Goal: Transaction & Acquisition: Book appointment/travel/reservation

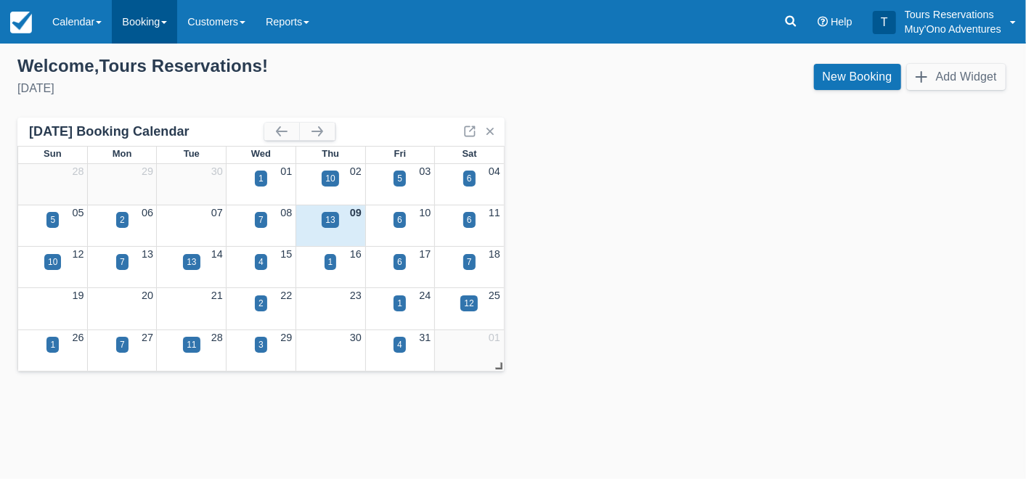
click at [143, 25] on link "Booking" at bounding box center [144, 22] width 65 height 44
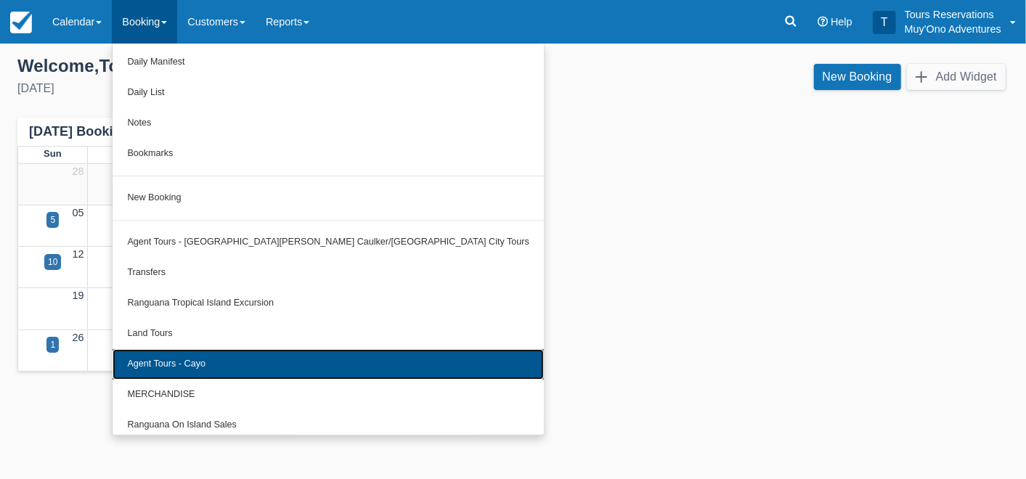
click at [227, 366] on link "Agent Tours - Cayo" at bounding box center [329, 364] width 432 height 31
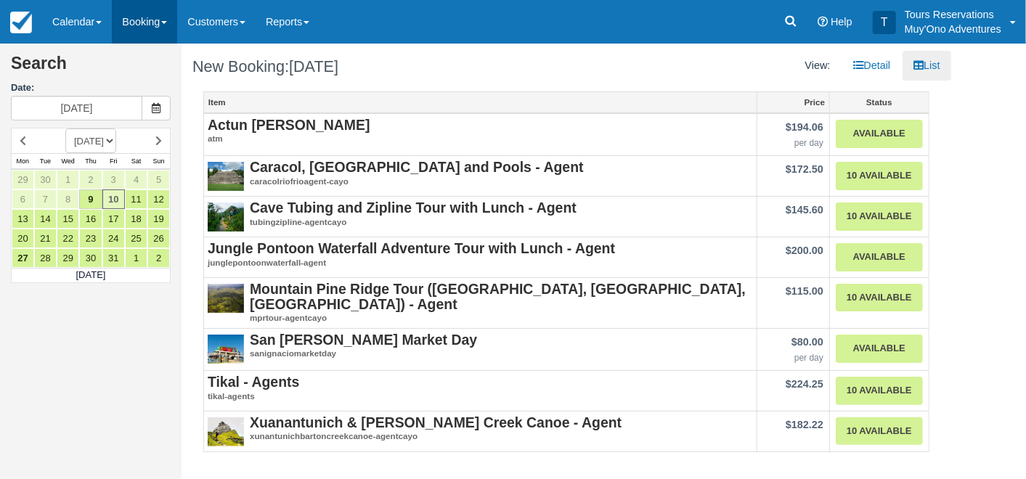
click at [150, 22] on link "Booking" at bounding box center [144, 22] width 65 height 44
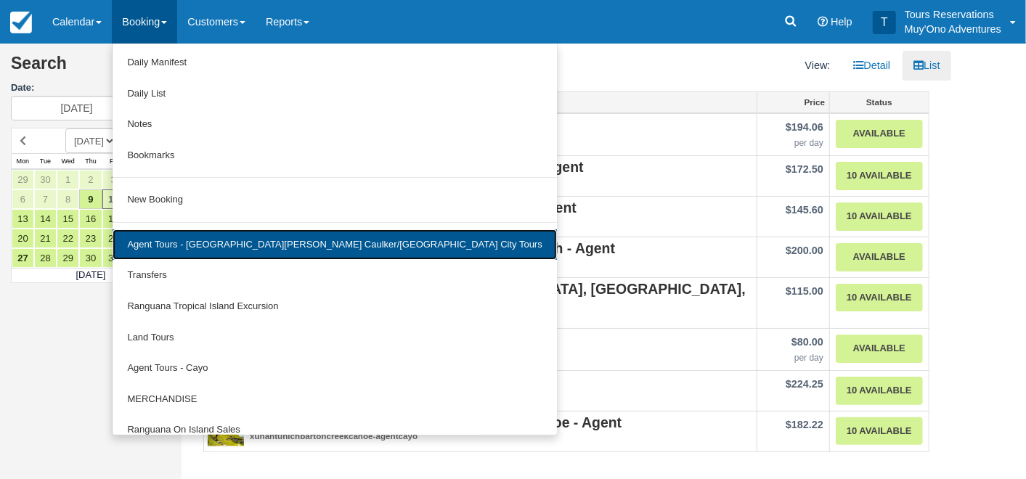
click at [262, 247] on link "Agent Tours - [GEOGRAPHIC_DATA][PERSON_NAME] Caulker/[GEOGRAPHIC_DATA] City Tou…" at bounding box center [335, 245] width 444 height 31
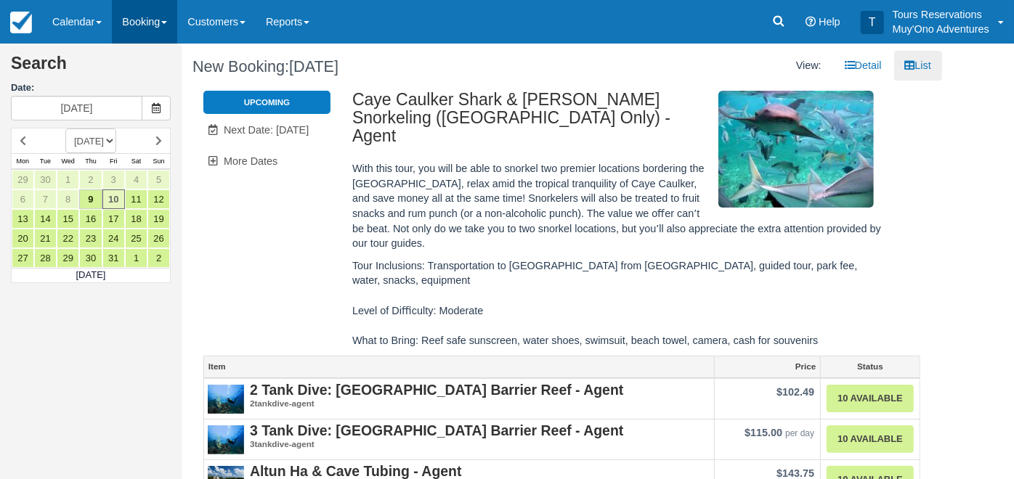
click at [153, 27] on link "Booking" at bounding box center [144, 22] width 65 height 44
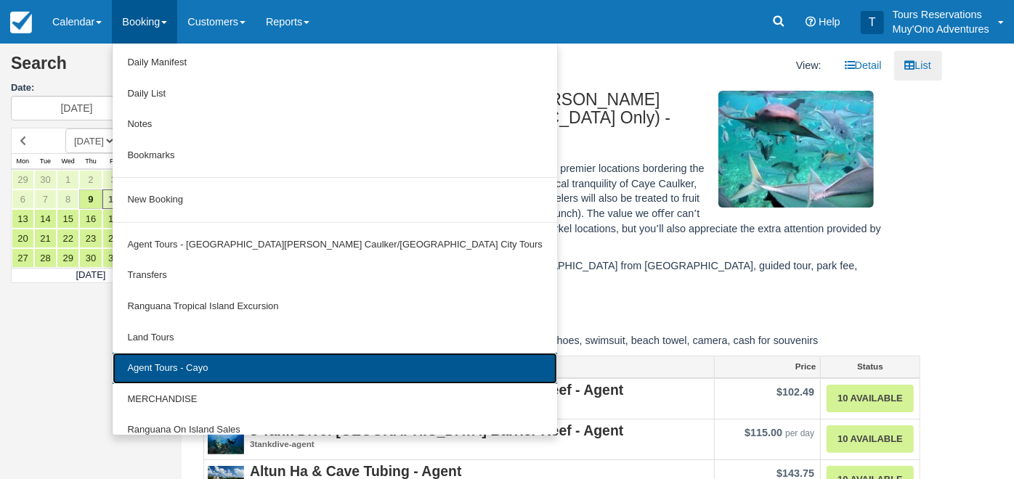
click at [219, 365] on link "Agent Tours - Cayo" at bounding box center [335, 368] width 444 height 31
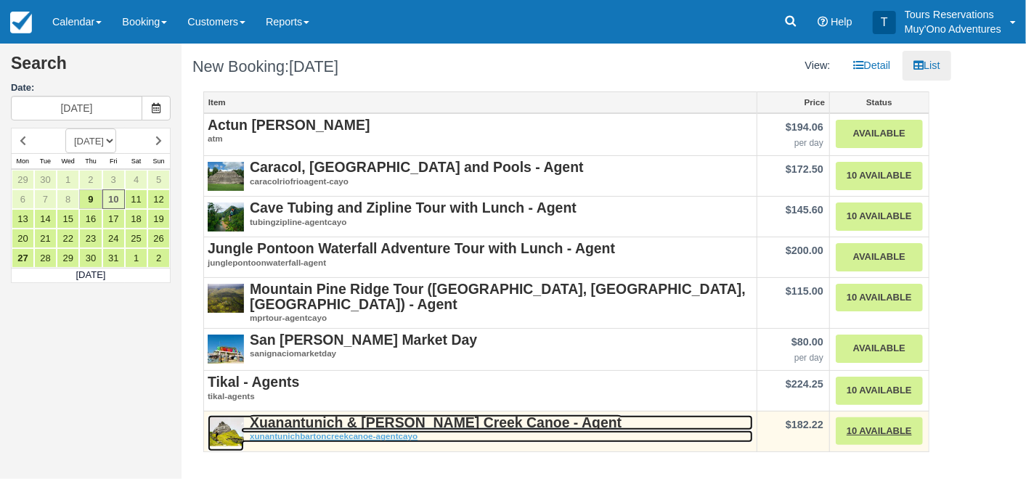
click at [367, 419] on strong "Xuanantunich & [PERSON_NAME] Creek Canoe - Agent" at bounding box center [436, 423] width 372 height 16
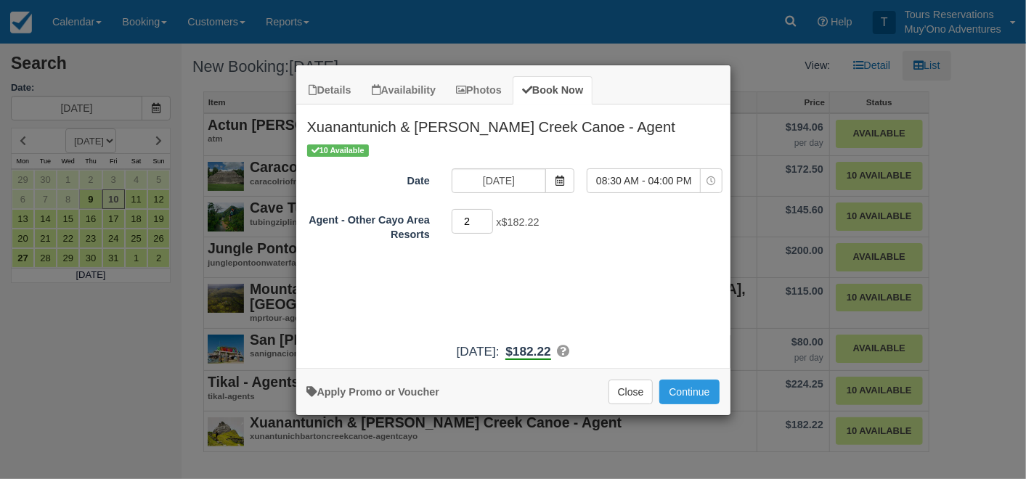
click at [487, 214] on input "2" at bounding box center [473, 221] width 42 height 25
click at [487, 214] on input "3" at bounding box center [473, 221] width 42 height 25
type input "4"
click at [487, 214] on input "4" at bounding box center [473, 221] width 42 height 25
click at [562, 185] on icon "Item Modal" at bounding box center [560, 181] width 10 height 10
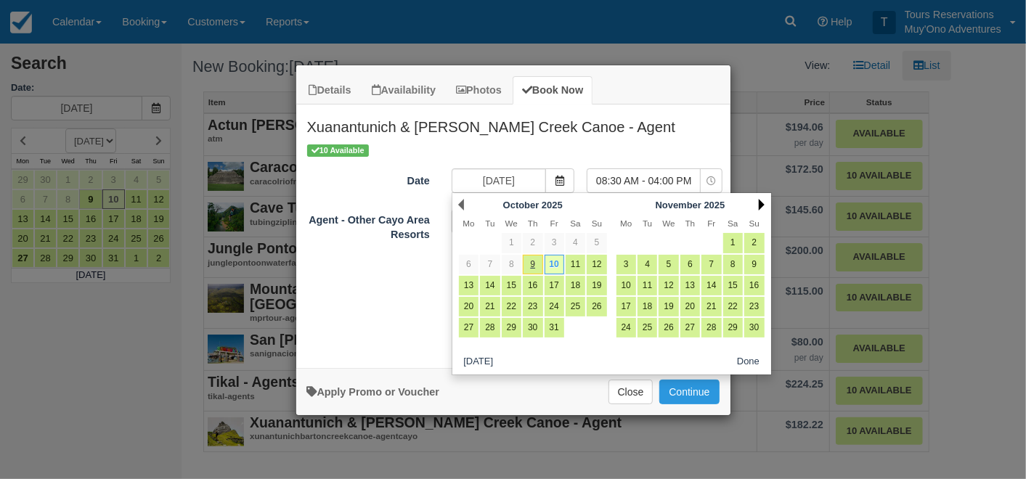
click at [761, 206] on link "Next" at bounding box center [762, 205] width 6 height 12
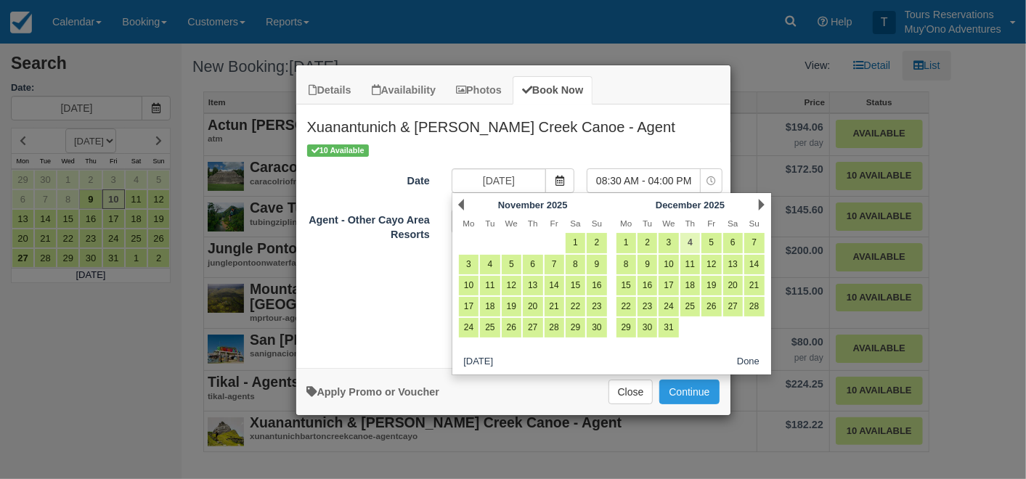
click at [694, 241] on link "4" at bounding box center [691, 243] width 20 height 20
type input "12/04/25"
select select "0"
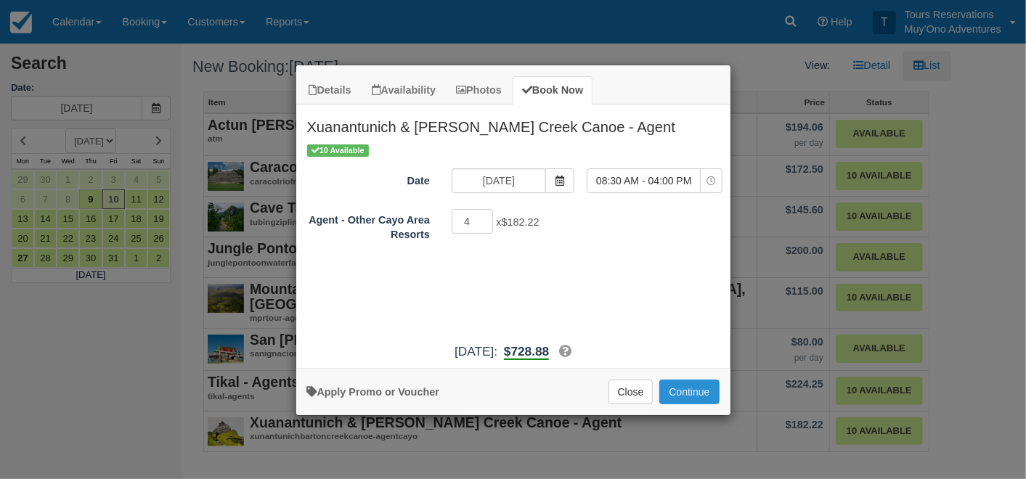
click at [682, 381] on button "Continue" at bounding box center [690, 392] width 60 height 25
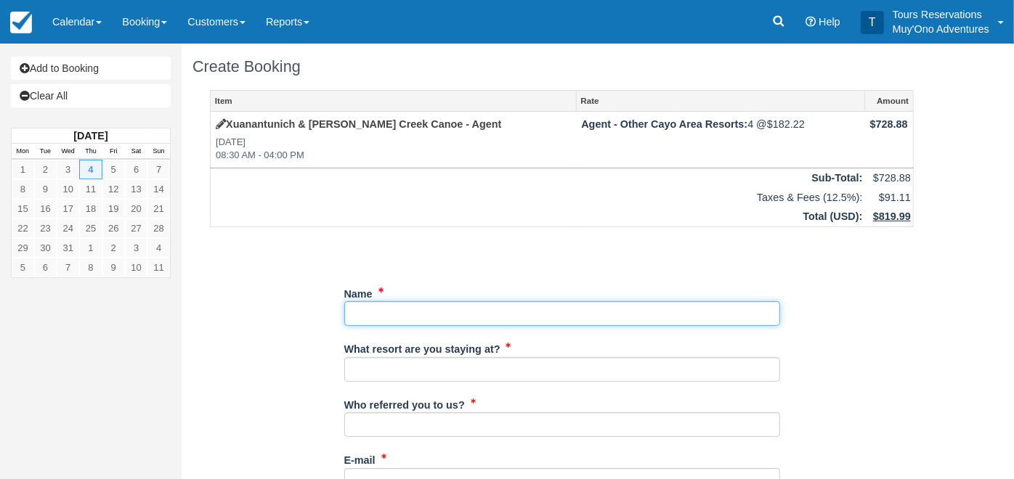
drag, startPoint x: 452, startPoint y: 325, endPoint x: 450, endPoint y: 316, distance: 8.8
click at [451, 323] on input "Name" at bounding box center [562, 313] width 436 height 25
paste input "[PERSON_NAME]/[PERSON_NAME]; [PERSON_NAME]/[PERSON_NAME]; [PERSON_NAME]/JUNE; […"
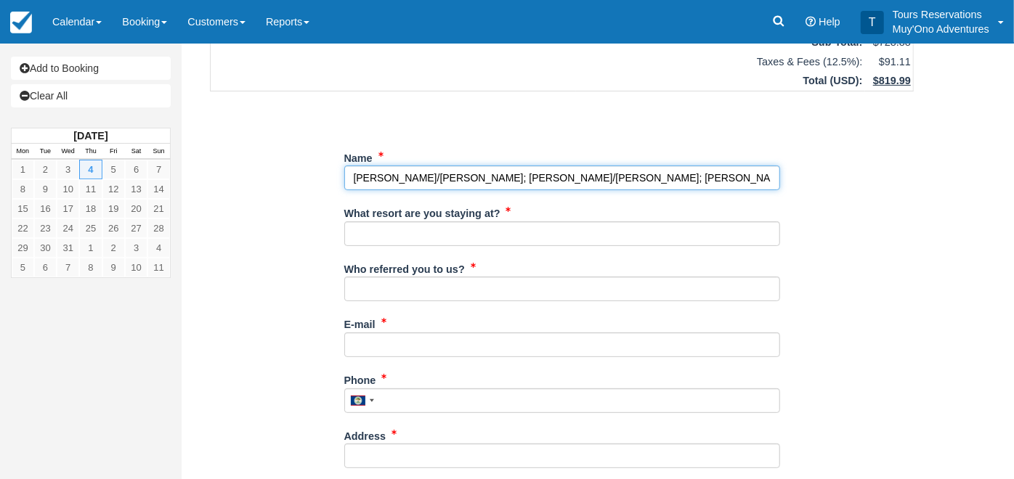
scroll to position [161, 0]
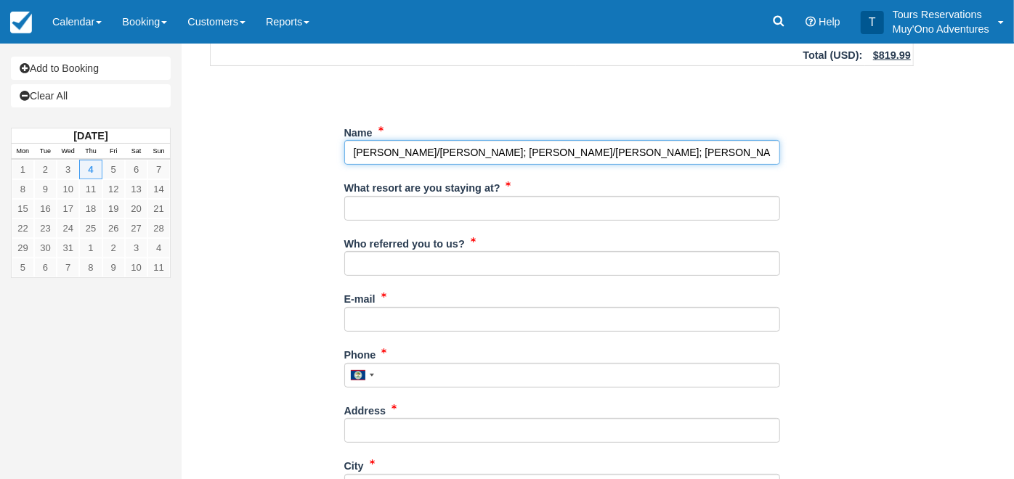
type input "[PERSON_NAME]/[PERSON_NAME]; [PERSON_NAME]/[PERSON_NAME]; [PERSON_NAME]/JUNE; […"
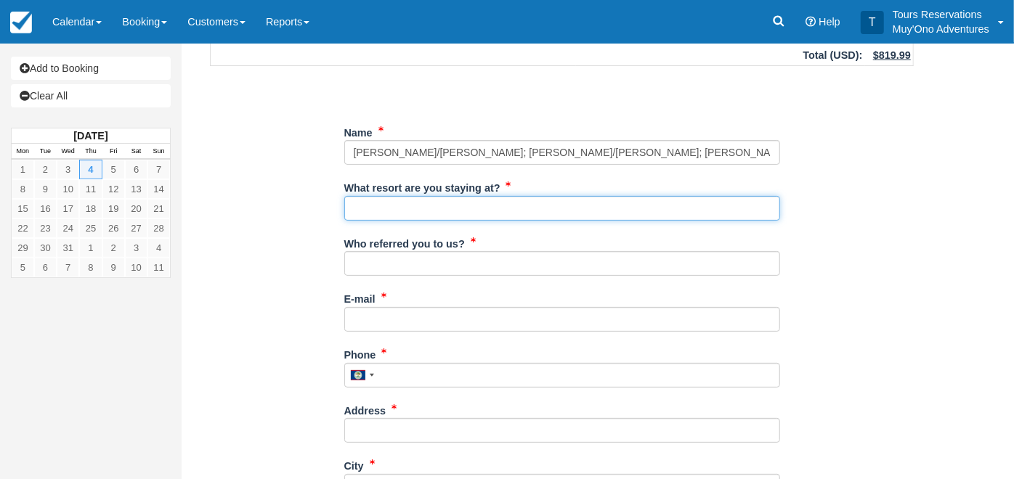
click at [410, 205] on input "What resort are you staying at?" at bounding box center [562, 208] width 436 height 25
type input "KA'[PERSON_NAME] RESORT"
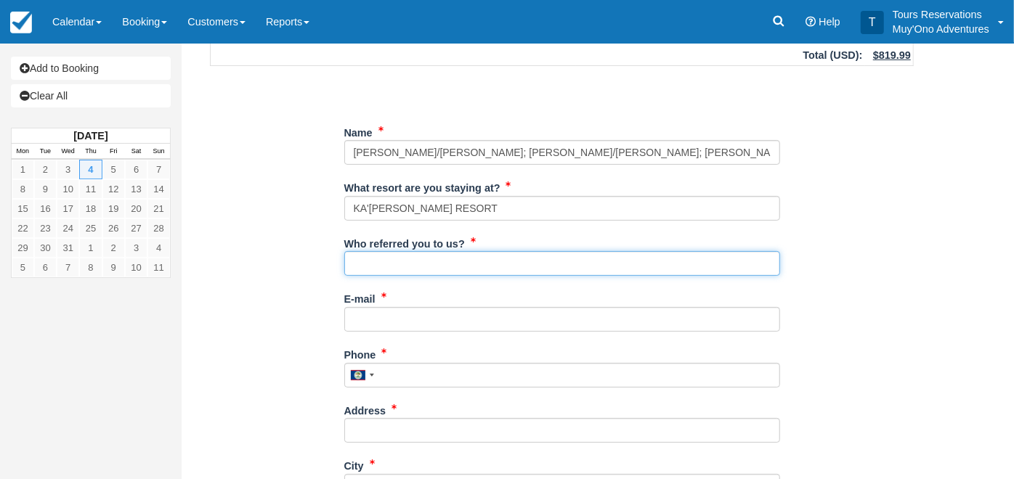
click at [437, 258] on input "Who referred you to us?" at bounding box center [562, 263] width 436 height 25
click at [436, 258] on input "Who referred you to us?" at bounding box center [562, 263] width 436 height 25
type input "Kelvin Ramnarace"
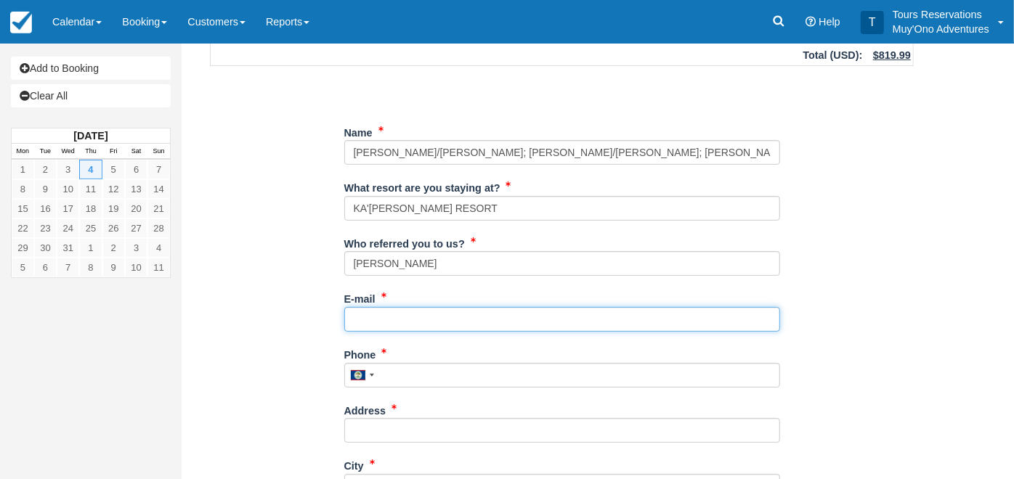
click at [432, 318] on input "E-mail" at bounding box center [562, 319] width 436 height 25
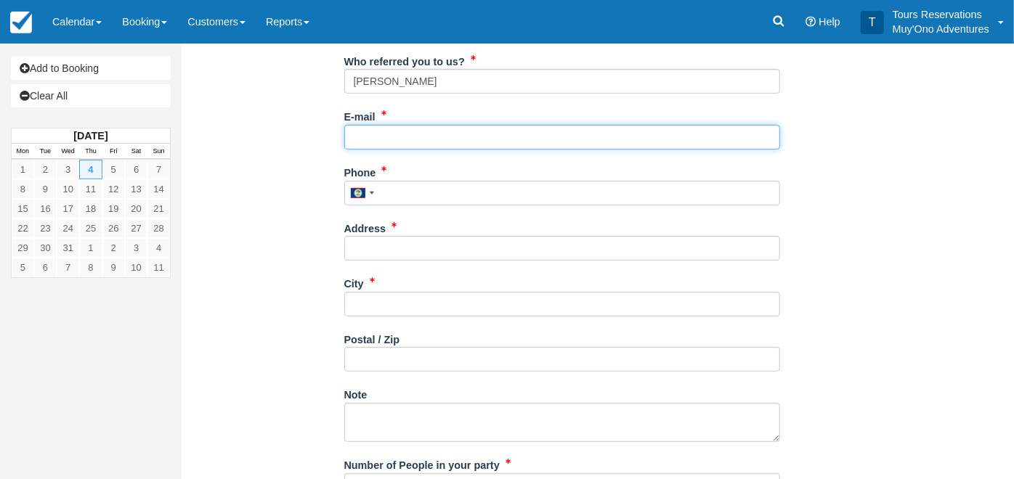
scroll to position [403, 0]
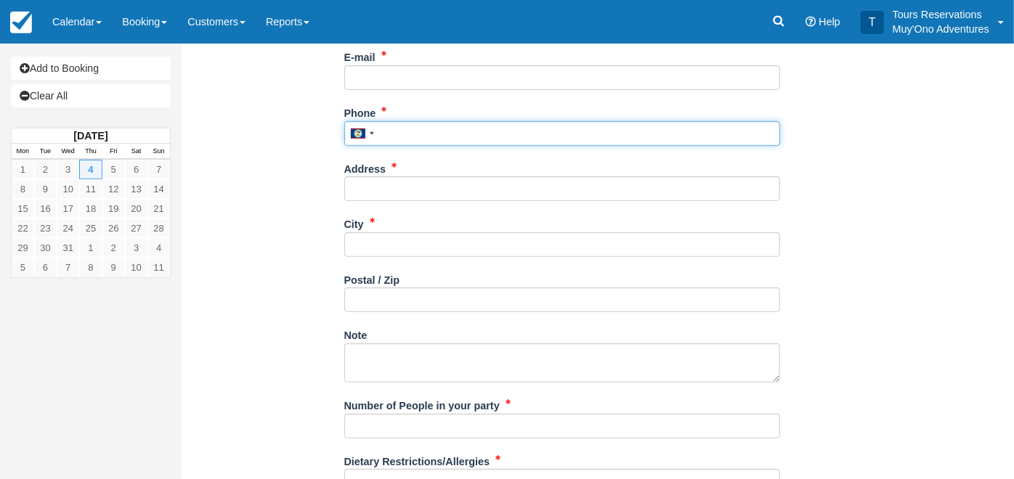
click at [426, 128] on input "Phone" at bounding box center [562, 133] width 436 height 25
type input "672-4741"
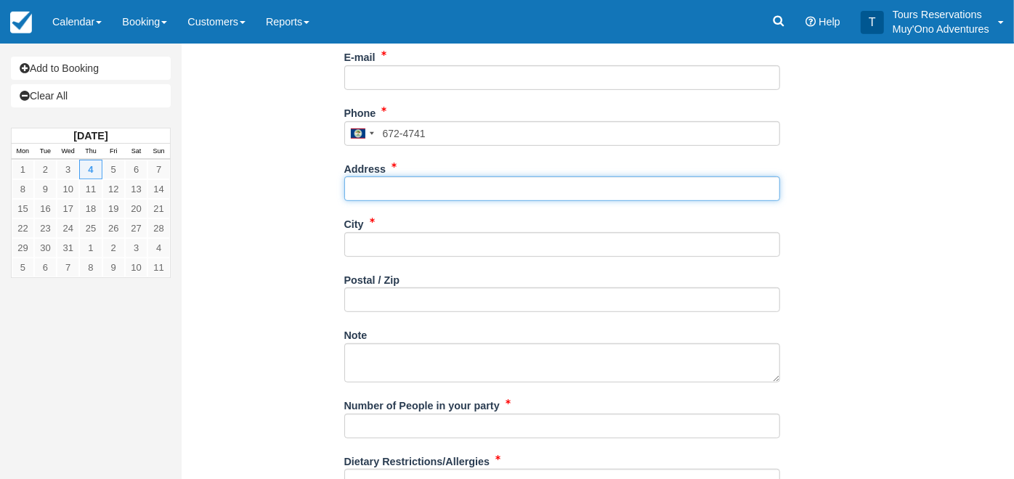
click at [415, 180] on input "Address" at bounding box center [562, 189] width 436 height 25
type input "54 Hummingbird Highway"
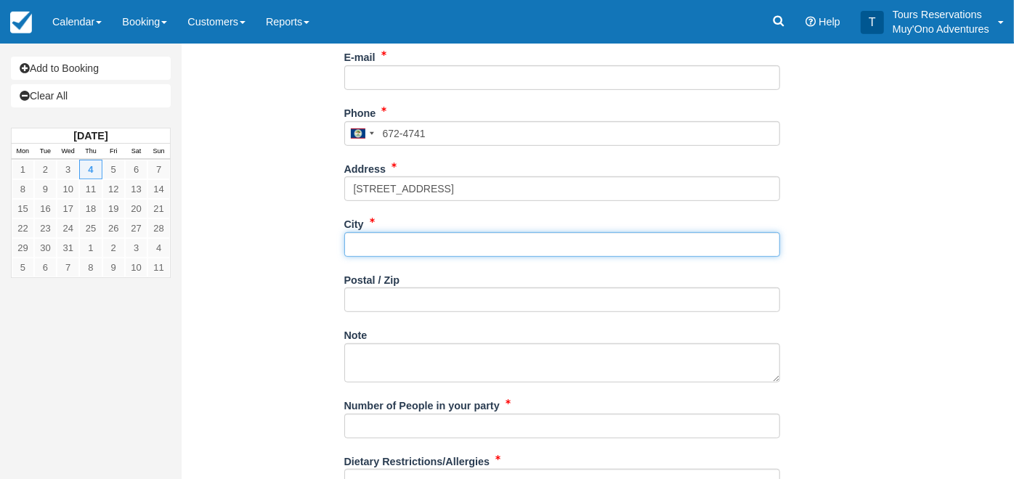
click at [408, 243] on input "City" at bounding box center [562, 244] width 436 height 25
type input "Belmopan"
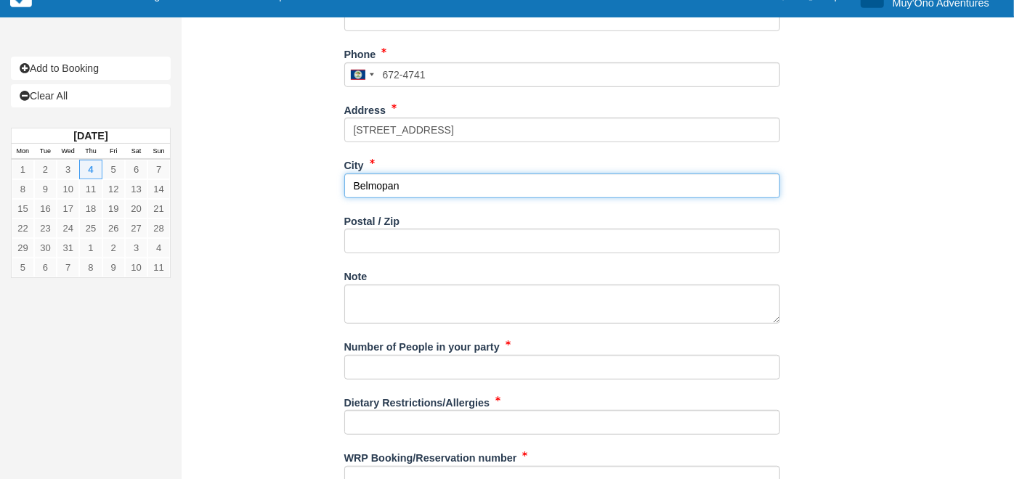
scroll to position [518, 0]
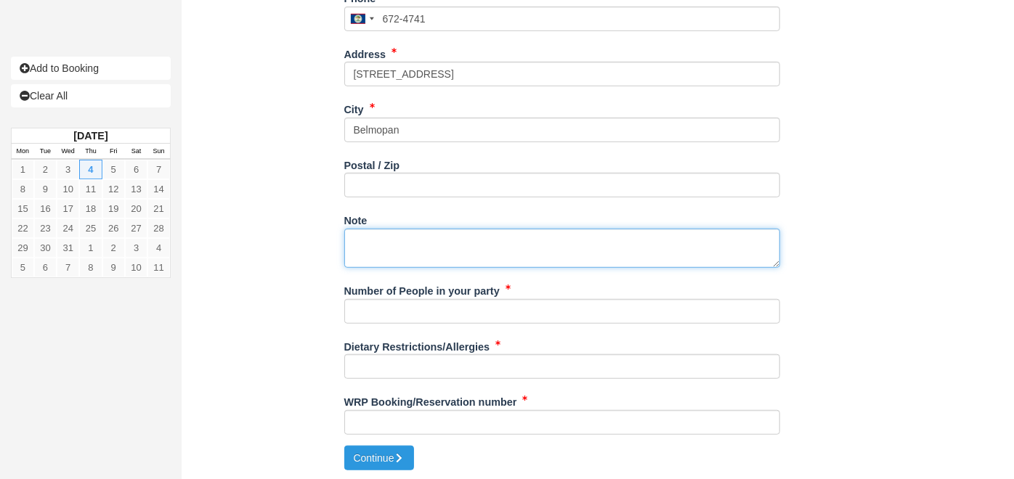
click at [444, 238] on textarea "Note" at bounding box center [562, 248] width 436 height 39
click at [492, 248] on textarea "Note" at bounding box center [562, 248] width 436 height 39
paste textarea "04-DEC-25 THU Day Tour Shared Xunantunich Tour - 4 Hours 4 Adults On Request R …"
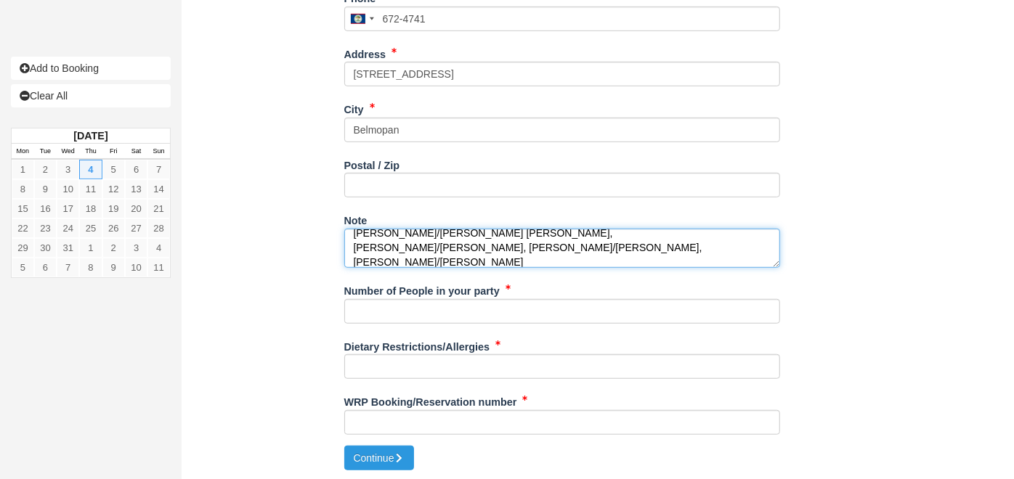
scroll to position [37, 0]
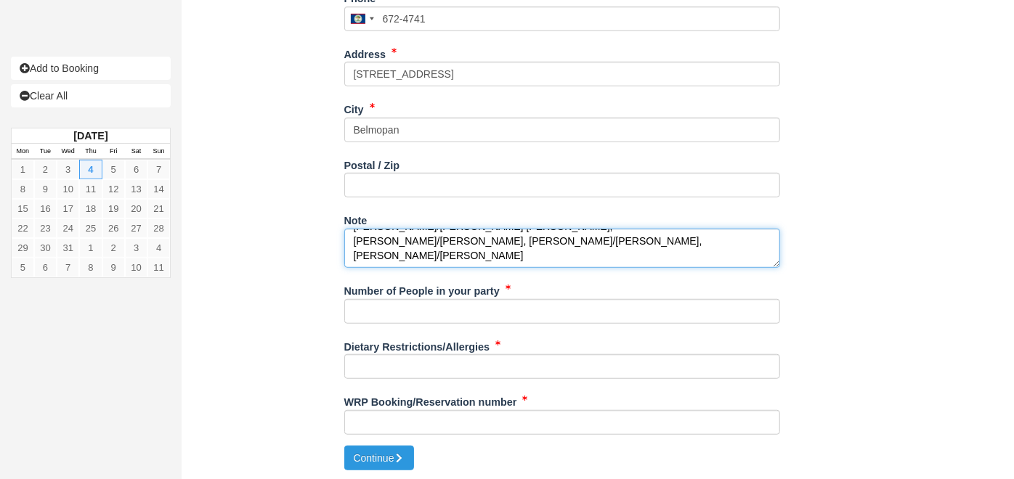
click at [368, 248] on textarea "04-DEC-25 THU Day Tour Shared Xunantunich Tour - 4 Hours 4 Adults On Request R …" at bounding box center [562, 248] width 436 height 39
paste textarea "06-DEC-25 SAT Day Tour Shared Cave Tubing and Zipline Tour with Lunch - 7 Hours…"
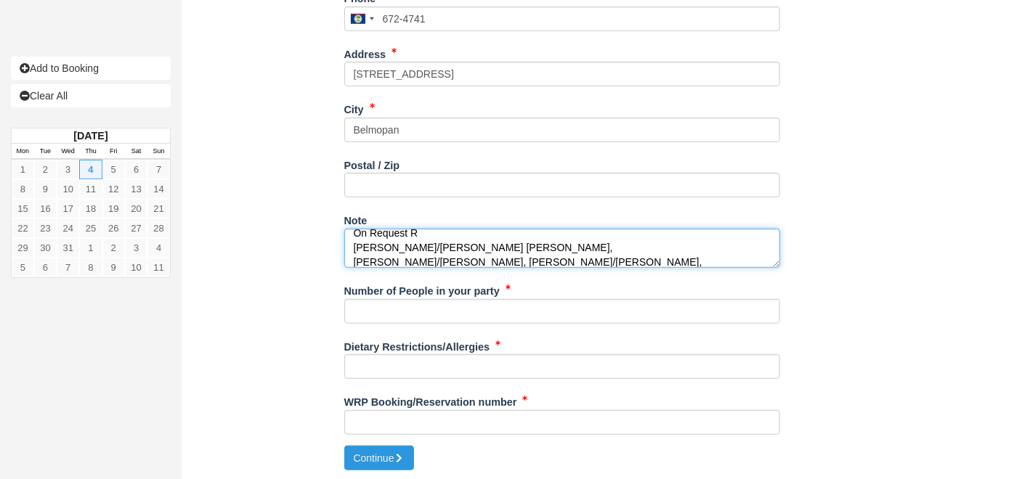
scroll to position [110, 0]
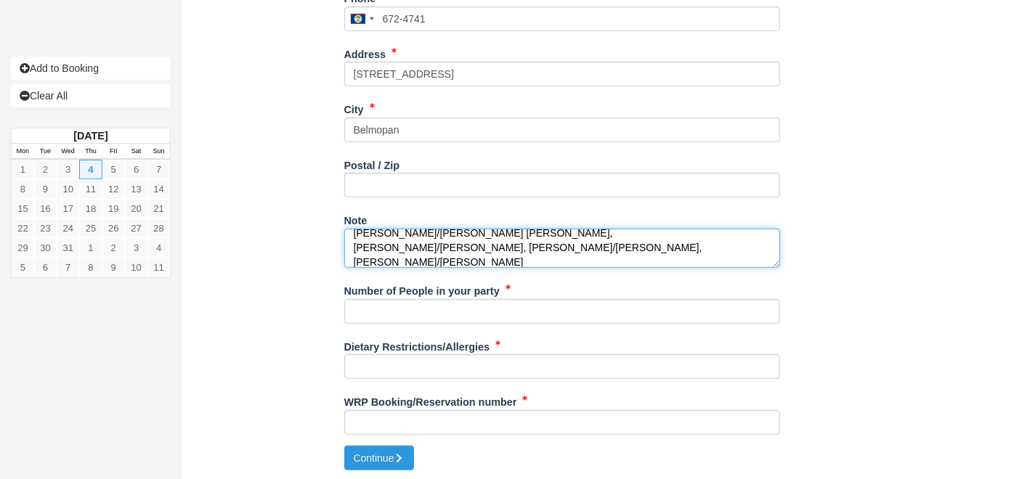
click at [364, 258] on textarea "04-DEC-25 THU Day Tour Shared Xunantunich Tour - 4 Hours 4 Adults On Request R …" at bounding box center [562, 248] width 436 height 39
paste textarea "09-DEC-25 TUE Day Tour Shared Snorkel Mexico Rocks Tour - 3.5 Hours - Area 1 4 …"
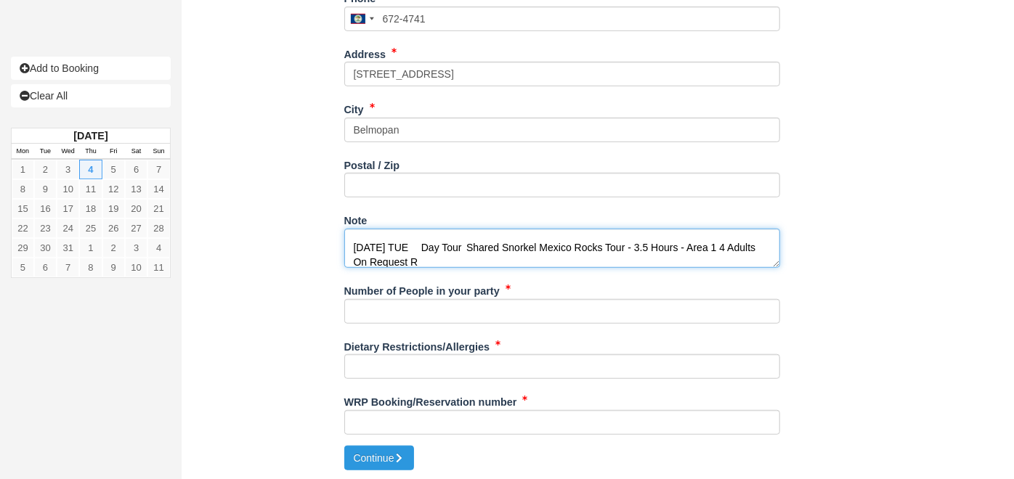
type textarea "04-DEC-25 THU Day Tour Shared Xunantunich Tour - 4 Hours 4 Adults On Request R …"
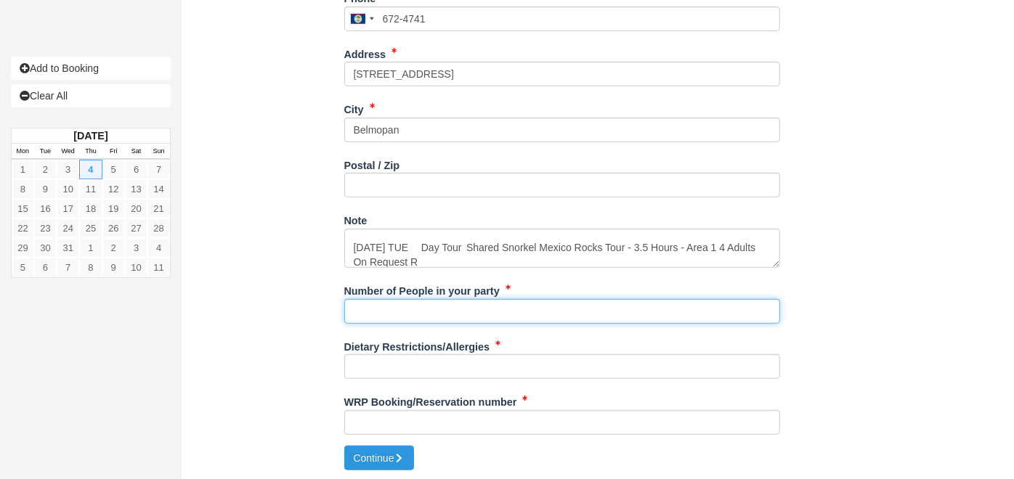
click at [437, 315] on input "Number of People in your party" at bounding box center [562, 311] width 436 height 25
type input "4"
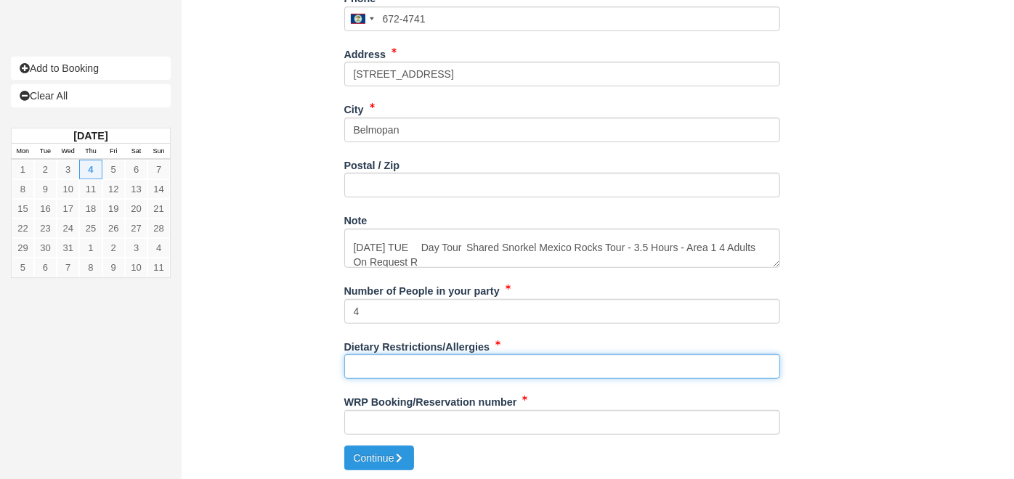
click at [426, 355] on input "Dietary Restrictions/Allergies" at bounding box center [562, 367] width 436 height 25
type input "n"
type input "NA"
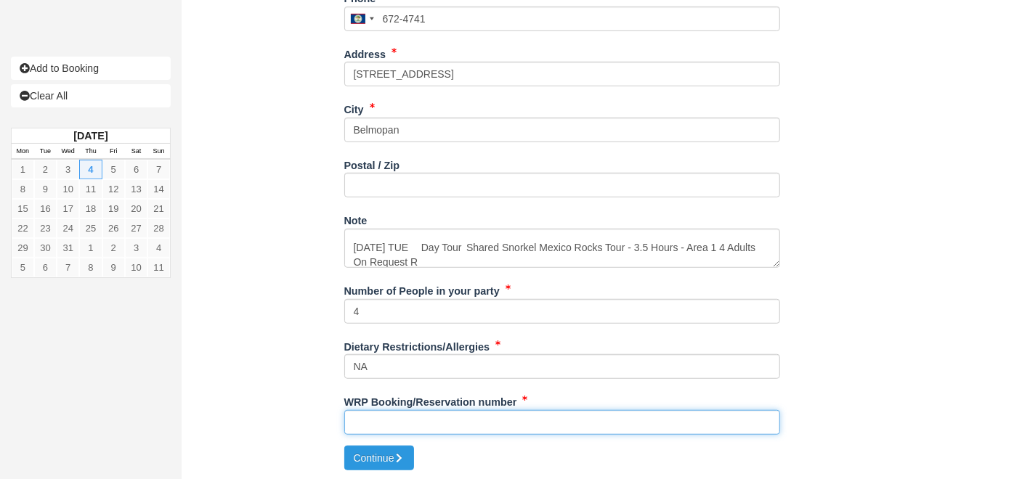
click at [429, 416] on input "WRP Booking/Reservation number" at bounding box center [562, 422] width 436 height 25
paste input "AVANTI 1804168"
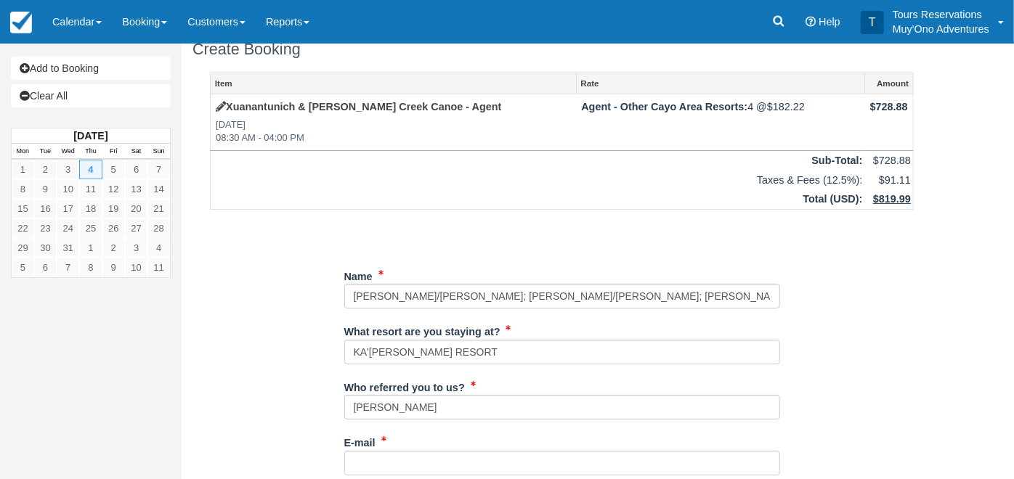
scroll to position [0, 0]
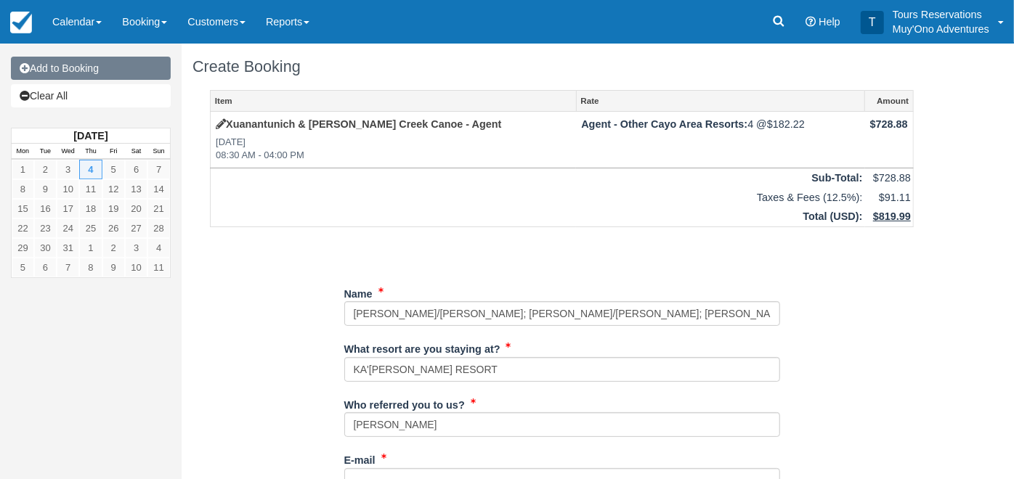
type input "AVANTI 1804168"
click at [83, 70] on link "Add to Booking" at bounding box center [91, 68] width 160 height 23
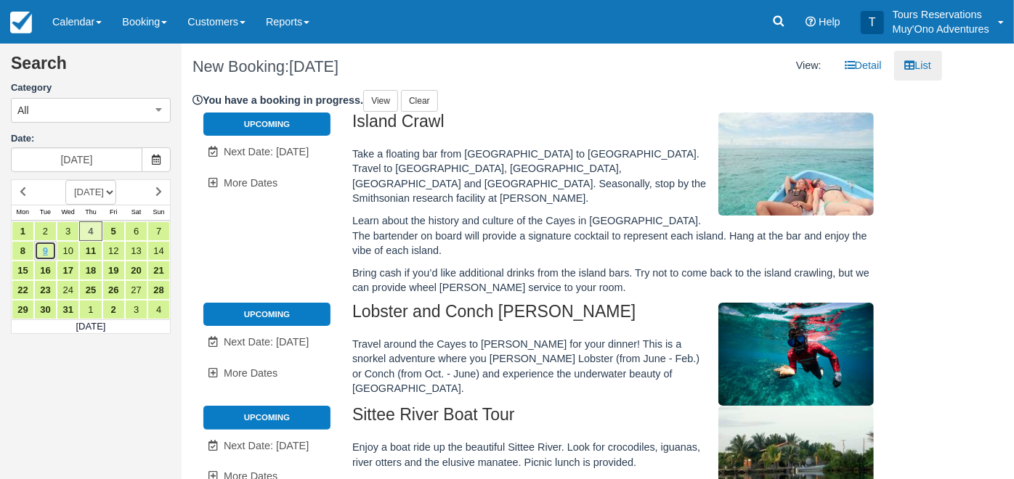
click at [45, 250] on link "9" at bounding box center [45, 251] width 23 height 20
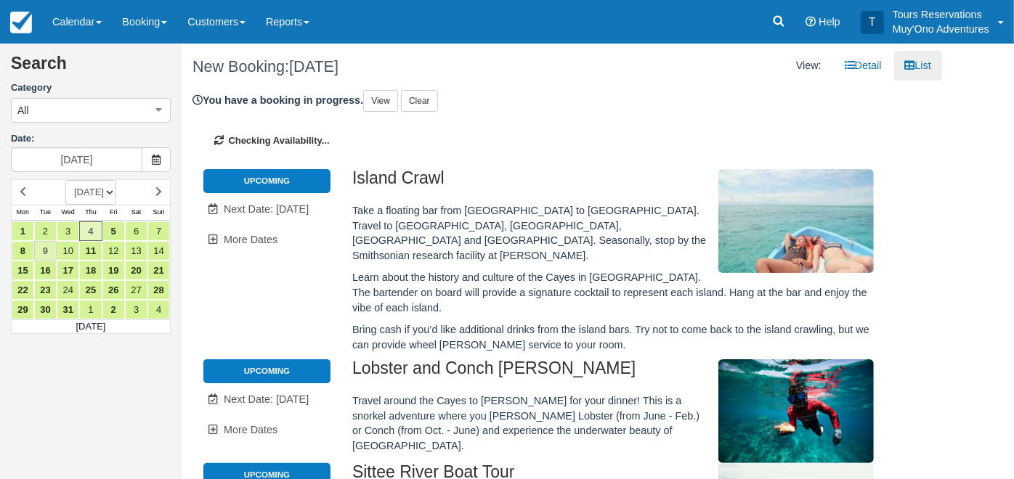
type input "[DATE]"
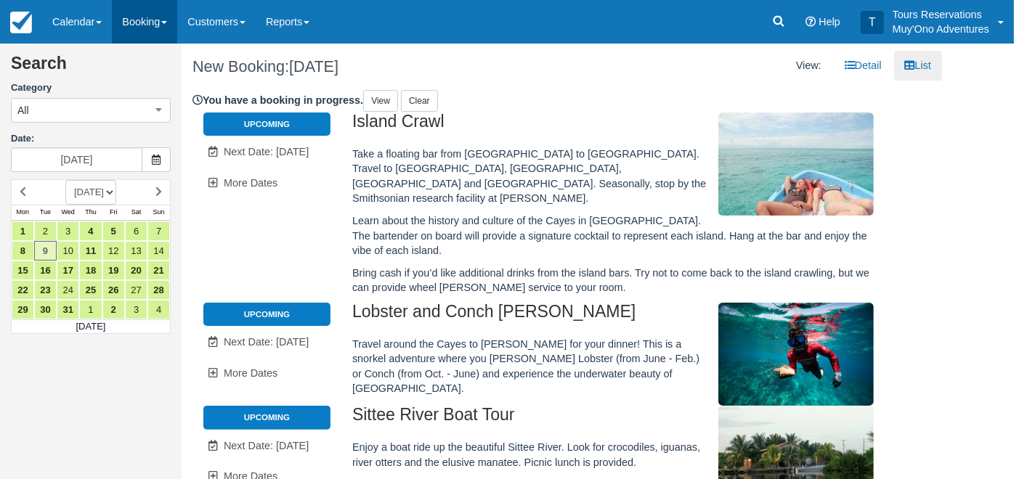
click at [158, 20] on link "Booking" at bounding box center [144, 22] width 65 height 44
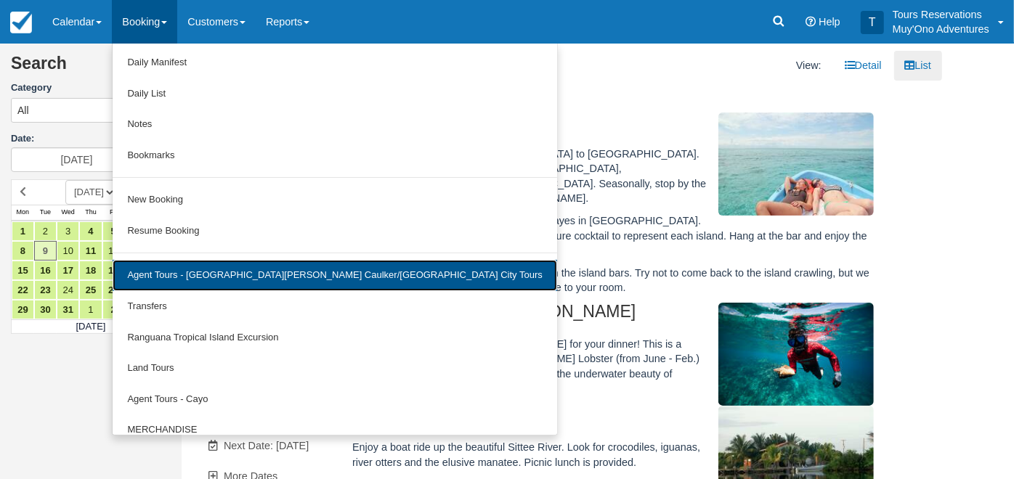
click at [294, 277] on link "Agent Tours - [GEOGRAPHIC_DATA][PERSON_NAME] Caulker/[GEOGRAPHIC_DATA] City Tou…" at bounding box center [335, 275] width 444 height 31
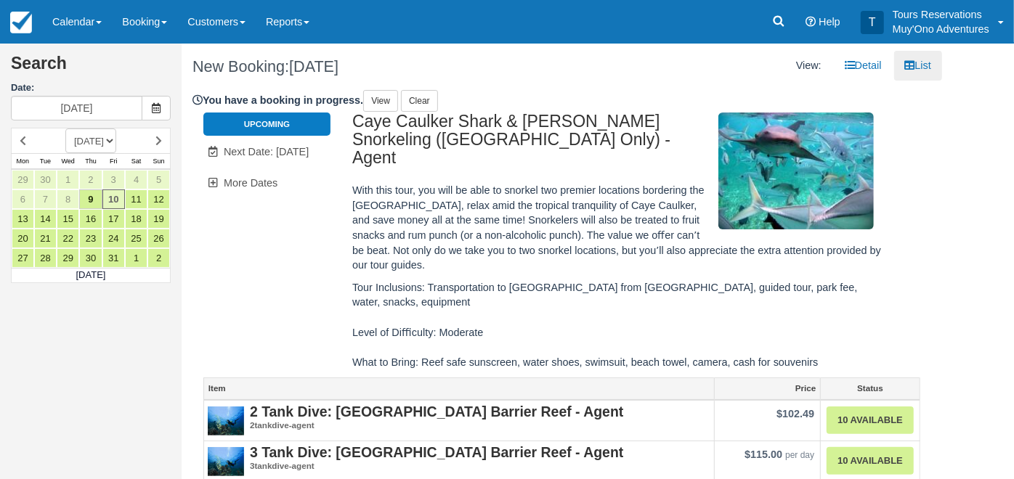
click at [116, 145] on select "[DATE] [DATE] [DATE] [DATE] [DATE] [DATE] [DATE] [DATE] [DATE] [DATE] [DATE] [D…" at bounding box center [90, 141] width 51 height 25
select select "20251201"
click at [65, 129] on select "[DATE] [DATE] [DATE] [DATE] [DATE] [DATE] [DATE] [DATE] [DATE] [DATE] [DATE] [D…" at bounding box center [90, 141] width 51 height 25
click at [46, 197] on link "9" at bounding box center [45, 200] width 23 height 20
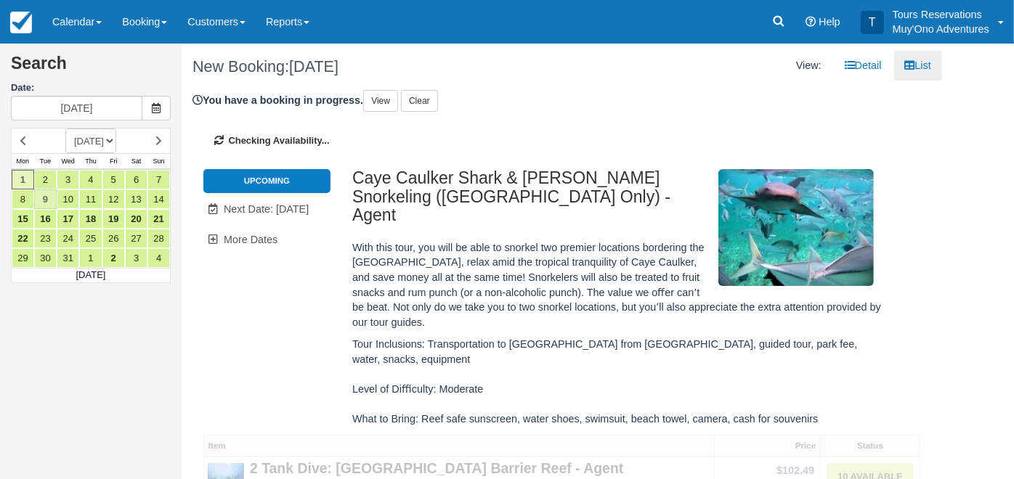
type input "[DATE]"
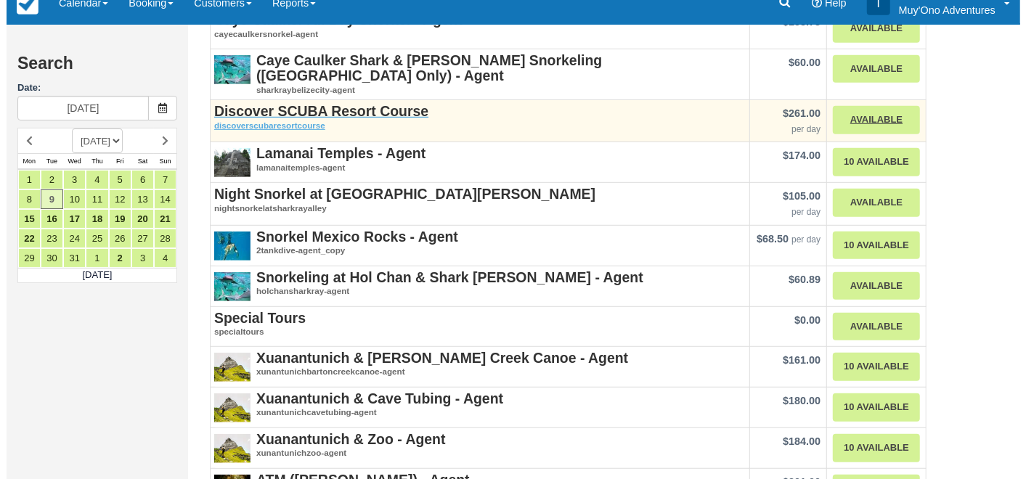
scroll to position [477, 0]
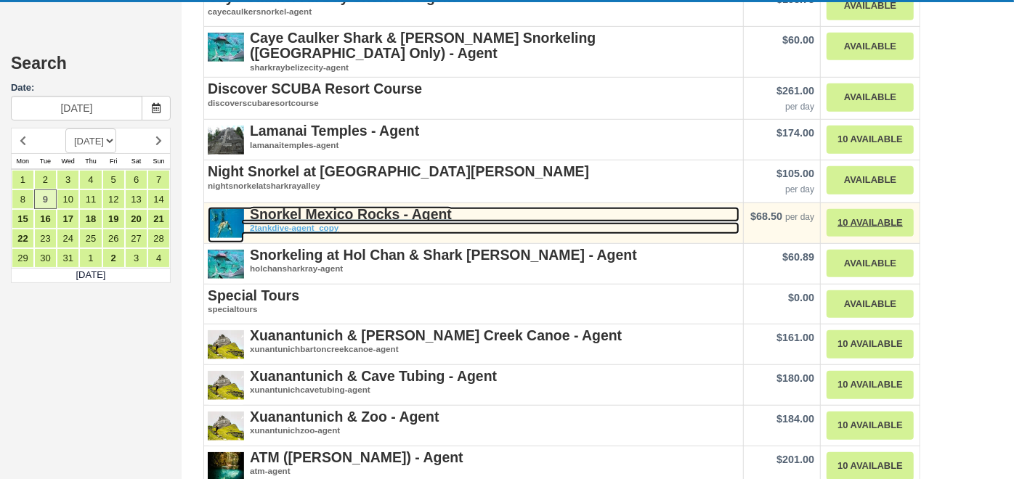
click at [333, 206] on strong "Snorkel Mexico Rocks - Agent" at bounding box center [351, 214] width 202 height 16
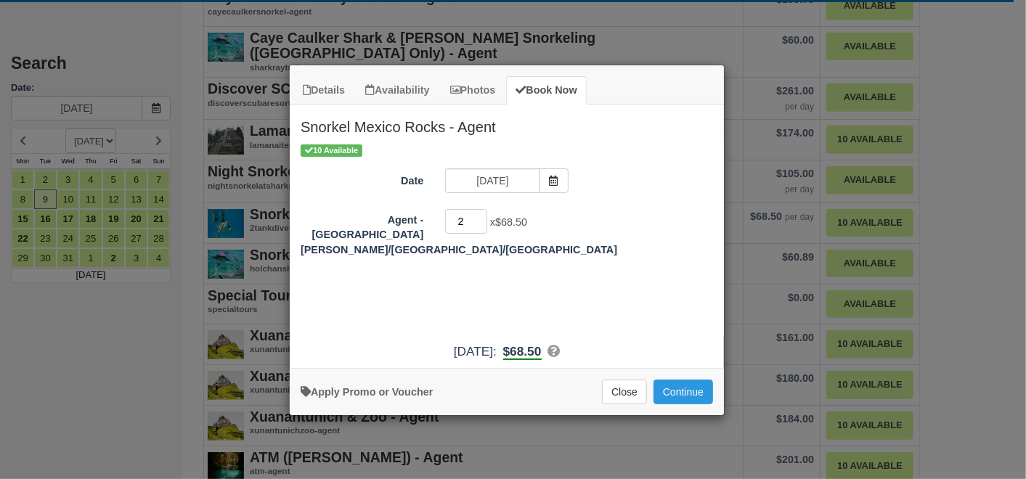
click at [482, 214] on input "2" at bounding box center [466, 221] width 42 height 25
click at [482, 214] on input "3" at bounding box center [466, 221] width 42 height 25
type input "4"
click at [482, 214] on input "4" at bounding box center [466, 221] width 42 height 25
click at [686, 388] on button "Continue" at bounding box center [684, 392] width 60 height 25
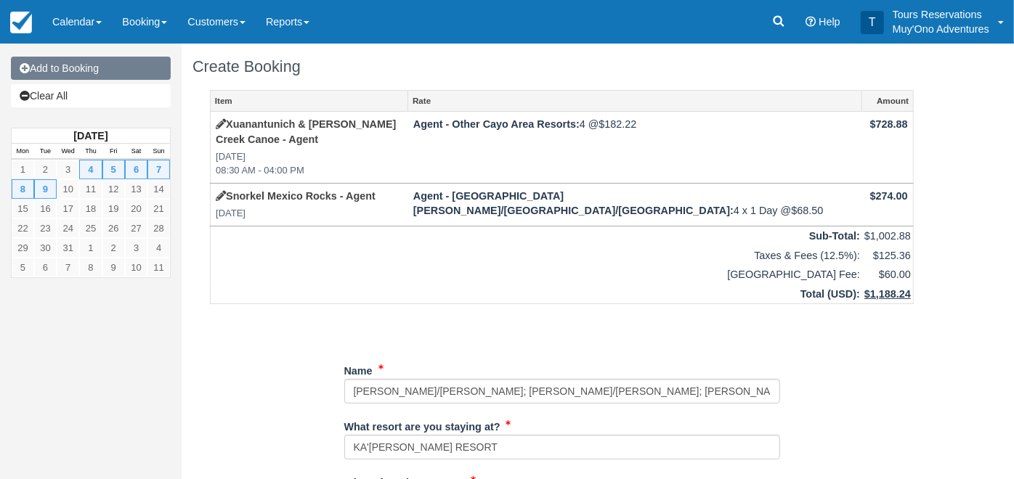
click at [65, 65] on link "Add to Booking" at bounding box center [91, 68] width 160 height 23
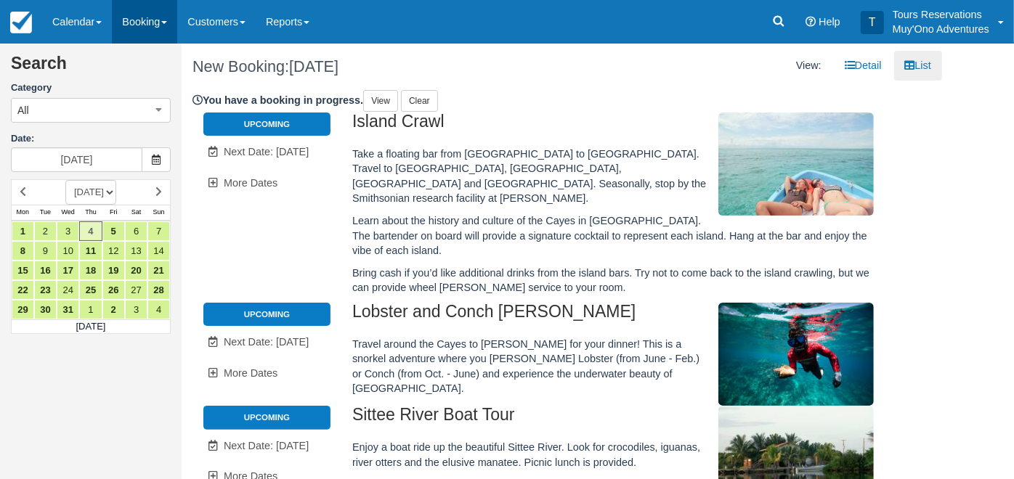
click at [141, 22] on link "Booking" at bounding box center [144, 22] width 65 height 44
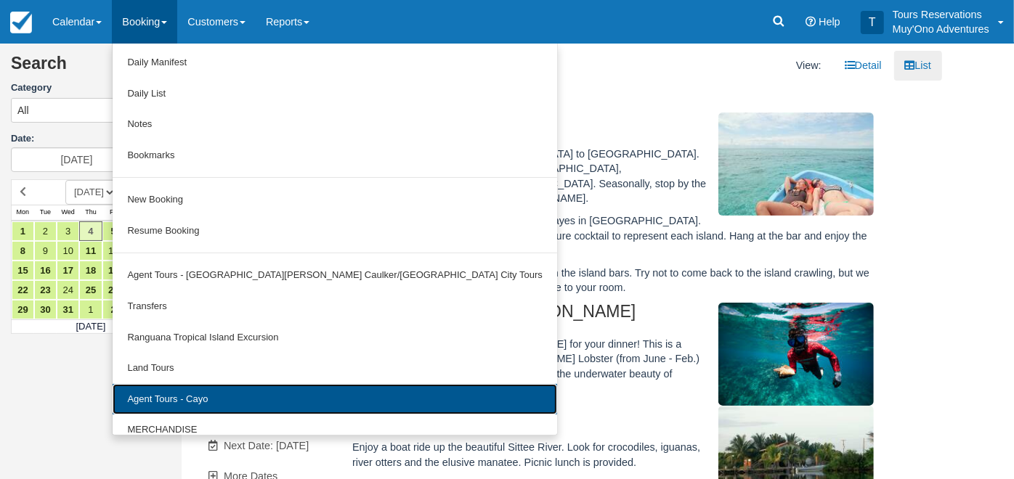
click at [216, 394] on link "Agent Tours - Cayo" at bounding box center [335, 399] width 444 height 31
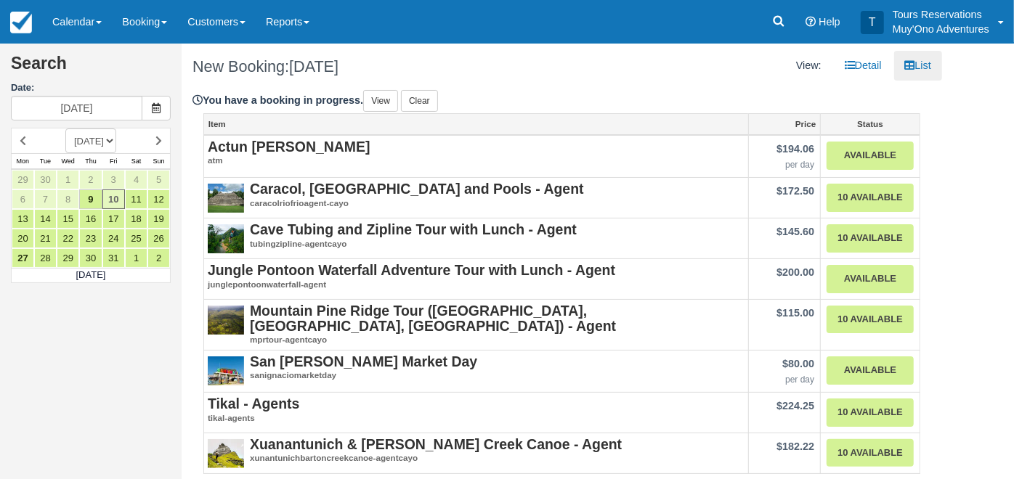
click at [116, 140] on select "[DATE] [DATE] [DATE] [DATE] [DATE] [DATE] [DATE] [DATE] [DATE] [DATE] [DATE] [D…" at bounding box center [90, 141] width 51 height 25
select select "20251201"
click at [65, 129] on select "[DATE] [DATE] [DATE] [DATE] [DATE] [DATE] [DATE] [DATE] [DATE] [DATE] [DATE] [D…" at bounding box center [90, 141] width 51 height 25
click at [138, 182] on link "6" at bounding box center [136, 180] width 23 height 20
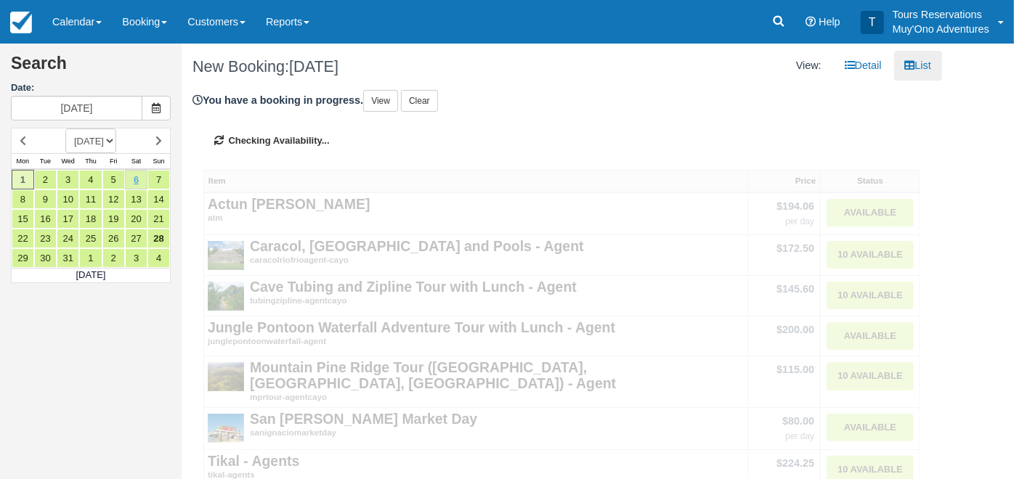
type input "12/06/25"
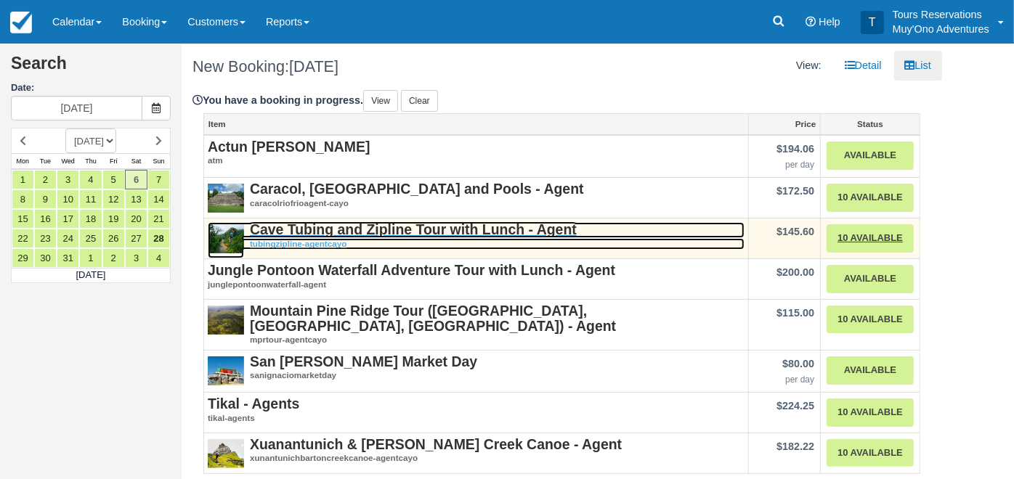
click at [372, 227] on strong "Cave Tubing and Zipline Tour with Lunch - Agent" at bounding box center [413, 230] width 327 height 16
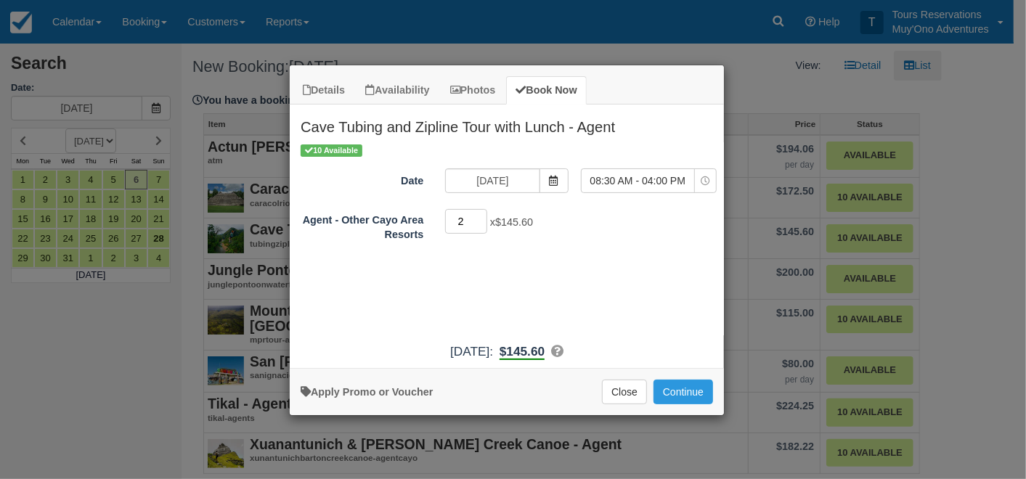
click at [482, 217] on input "2" at bounding box center [466, 221] width 42 height 25
click at [482, 217] on input "3" at bounding box center [466, 221] width 42 height 25
click at [482, 217] on input "4" at bounding box center [466, 221] width 42 height 25
click at [482, 217] on input "5" at bounding box center [466, 221] width 42 height 25
type input "4"
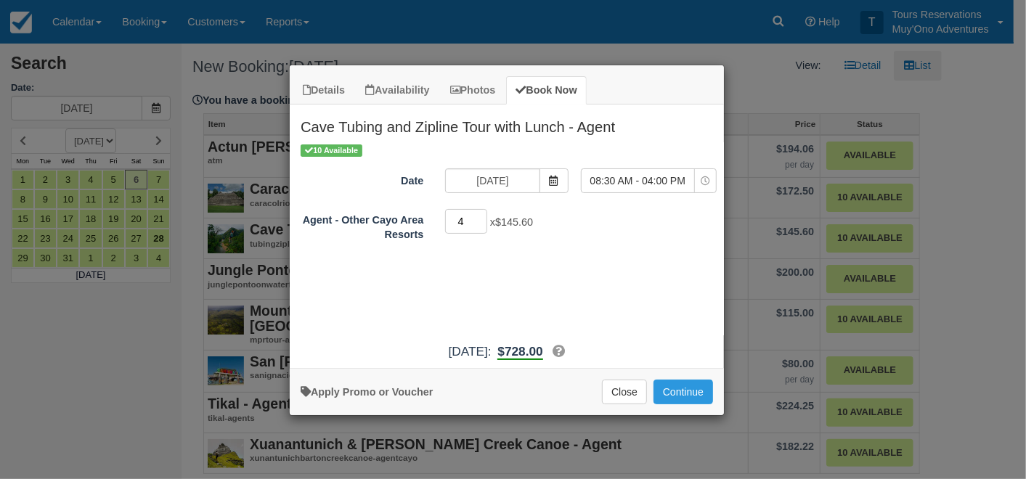
click at [479, 222] on input "4" at bounding box center [466, 221] width 42 height 25
click at [690, 399] on button "Continue" at bounding box center [684, 392] width 60 height 25
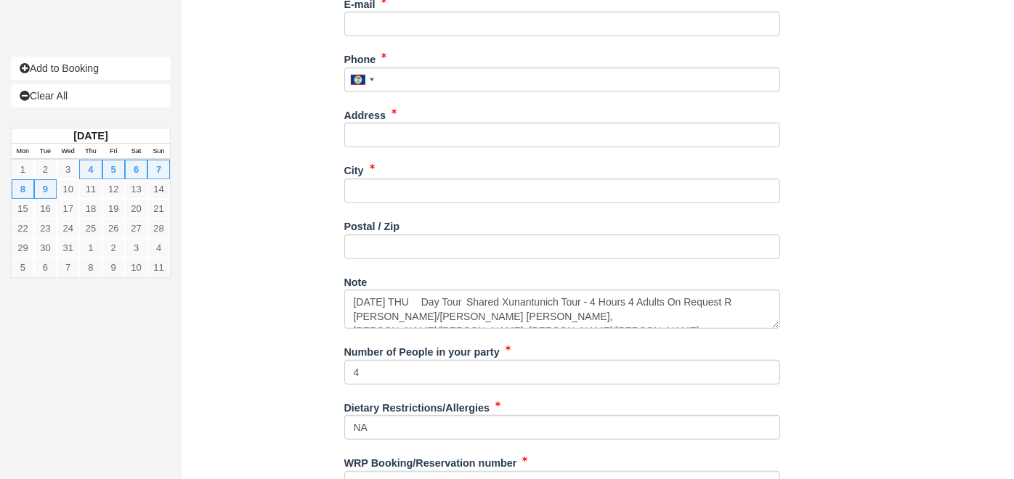
scroll to position [636, 0]
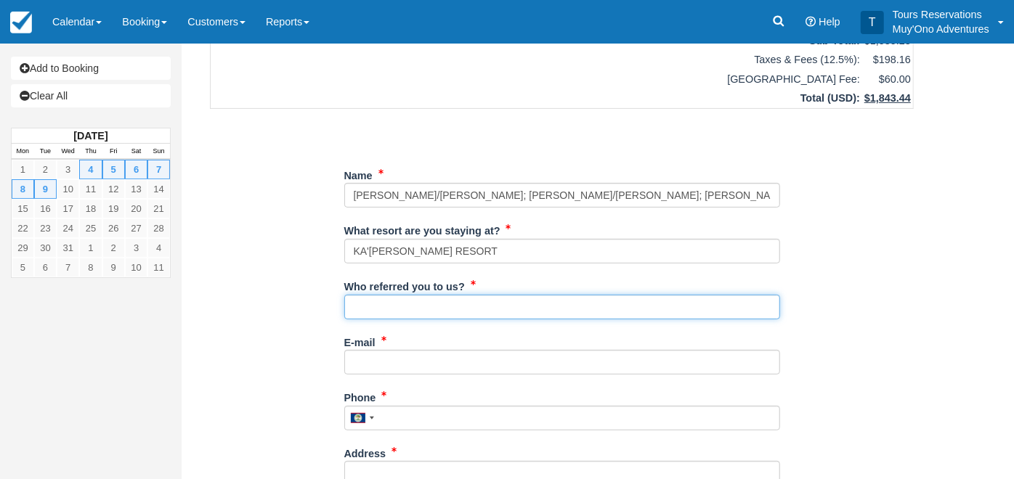
scroll to position [288, 0]
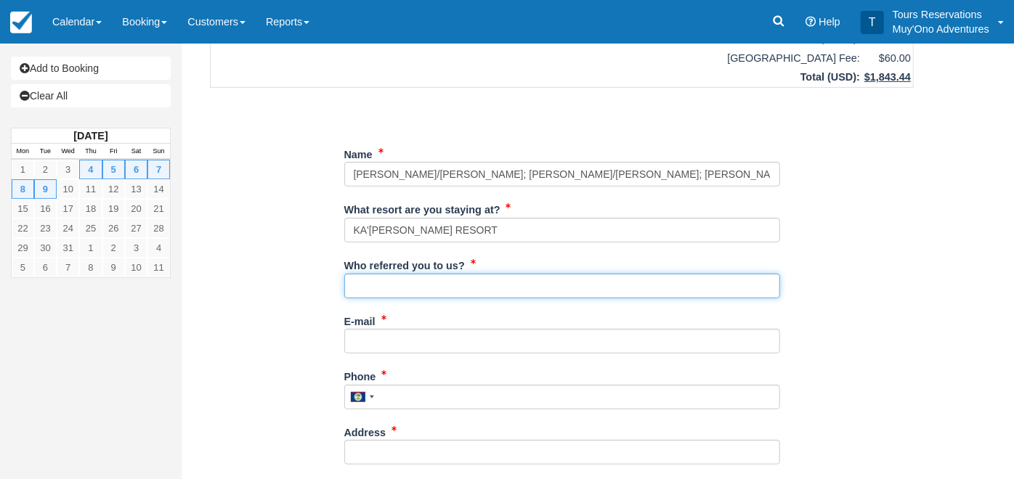
click at [407, 274] on input "Who referred you to us?" at bounding box center [562, 286] width 436 height 25
type input "[PERSON_NAME]"
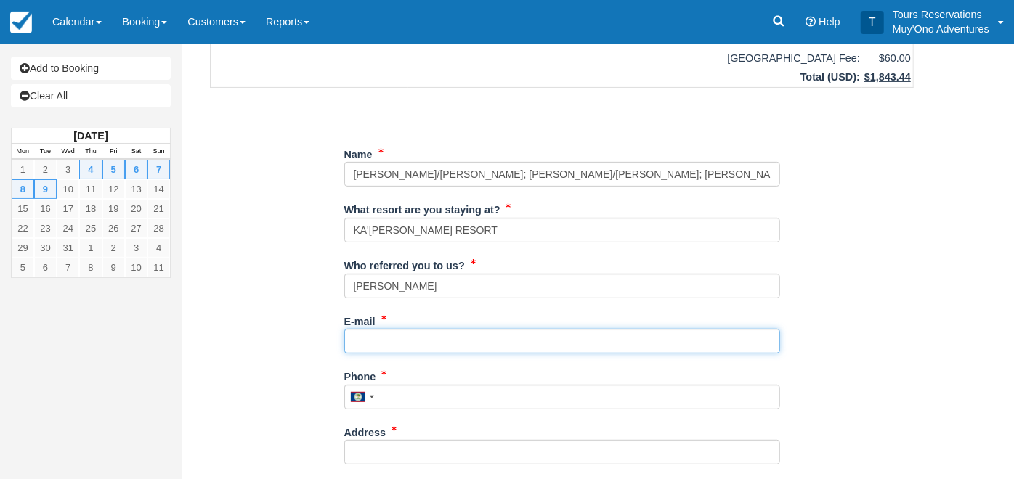
click at [421, 329] on input "E-mail" at bounding box center [562, 341] width 436 height 25
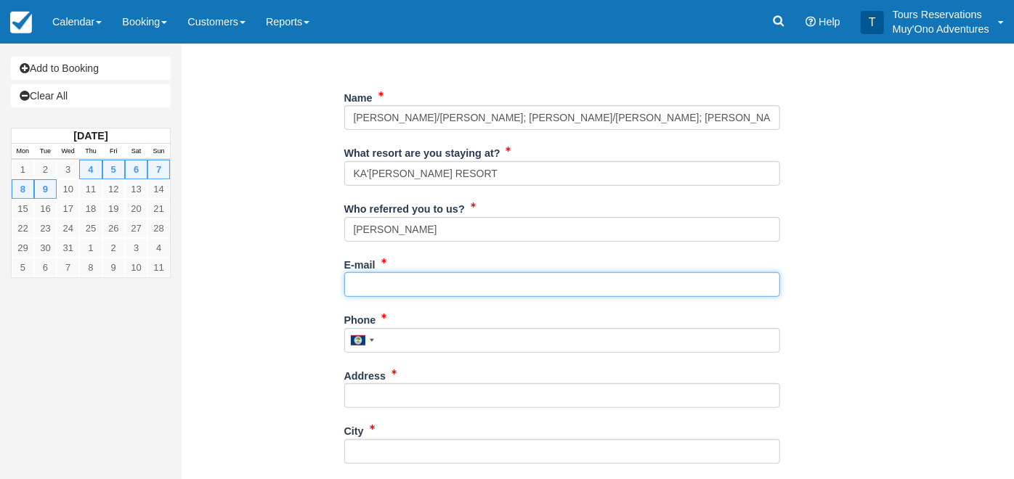
scroll to position [369, 0]
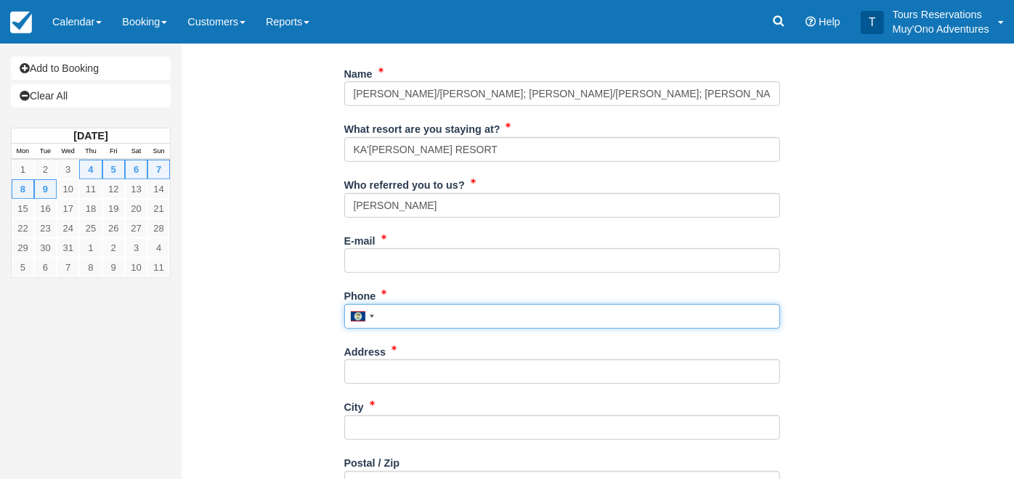
click at [416, 304] on input "Phone" at bounding box center [562, 316] width 436 height 25
type input "672-4741"
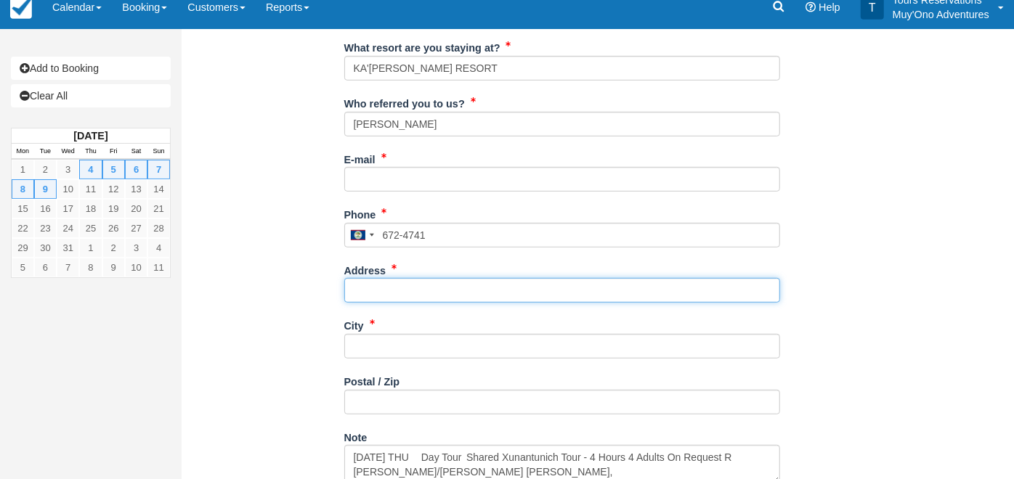
click at [449, 278] on input "Address" at bounding box center [562, 290] width 436 height 25
type input "[STREET_ADDRESS]"
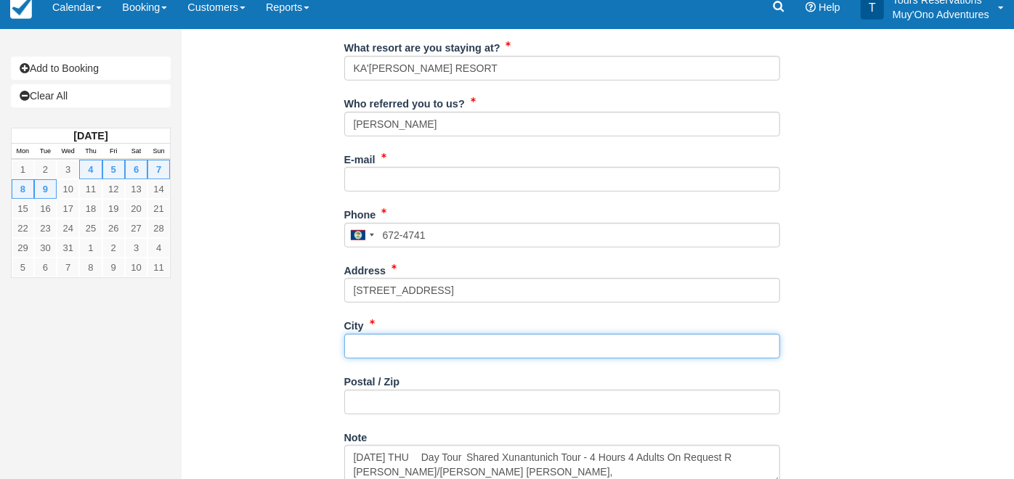
click at [430, 334] on input "City" at bounding box center [562, 346] width 436 height 25
type input "Belmopan"
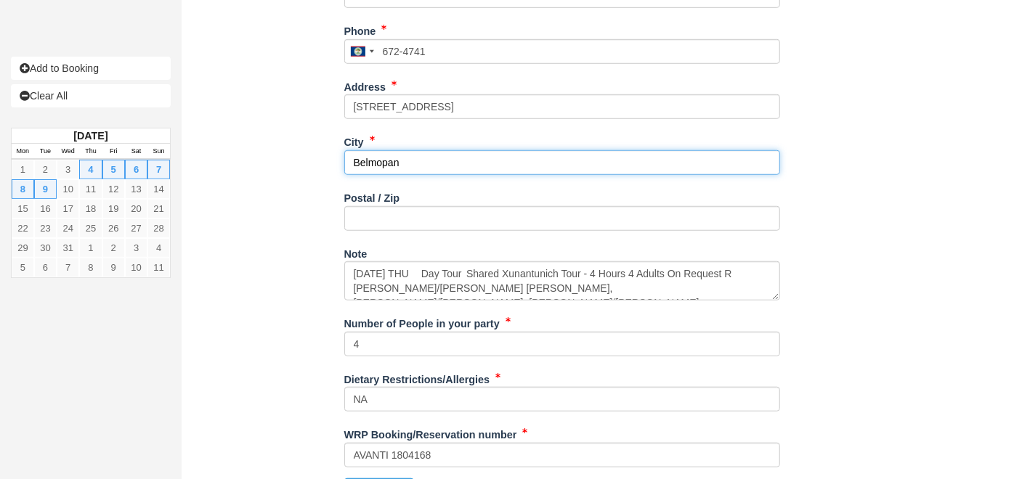
scroll to position [636, 0]
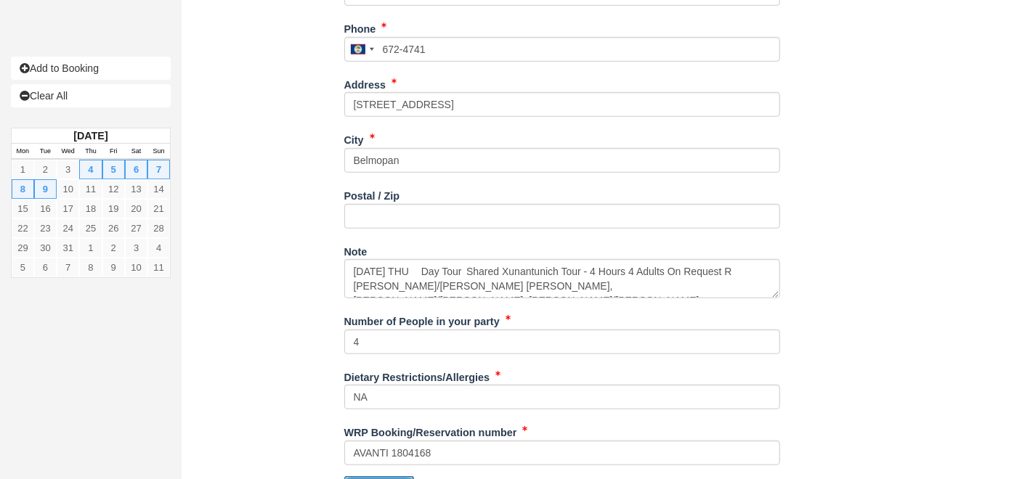
type input "+5016724741"
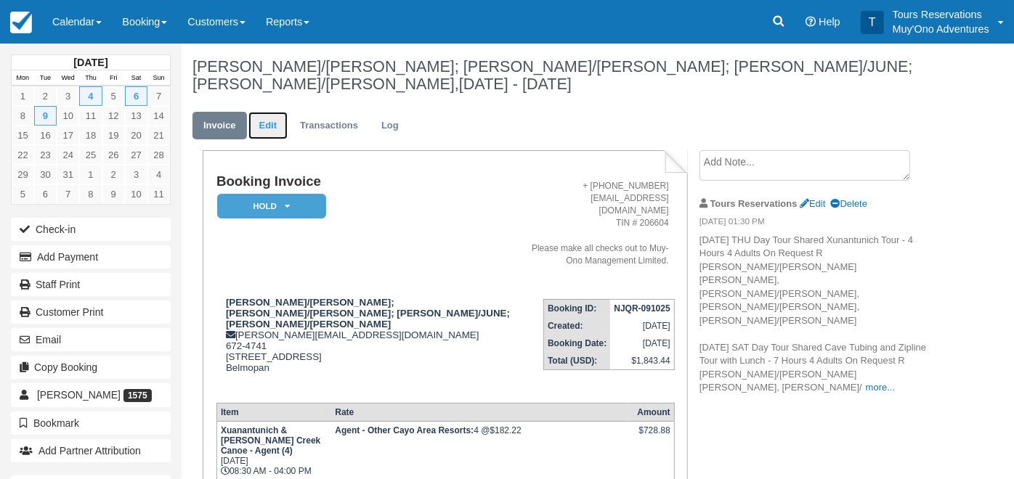
click at [261, 112] on link "Edit" at bounding box center [267, 126] width 39 height 28
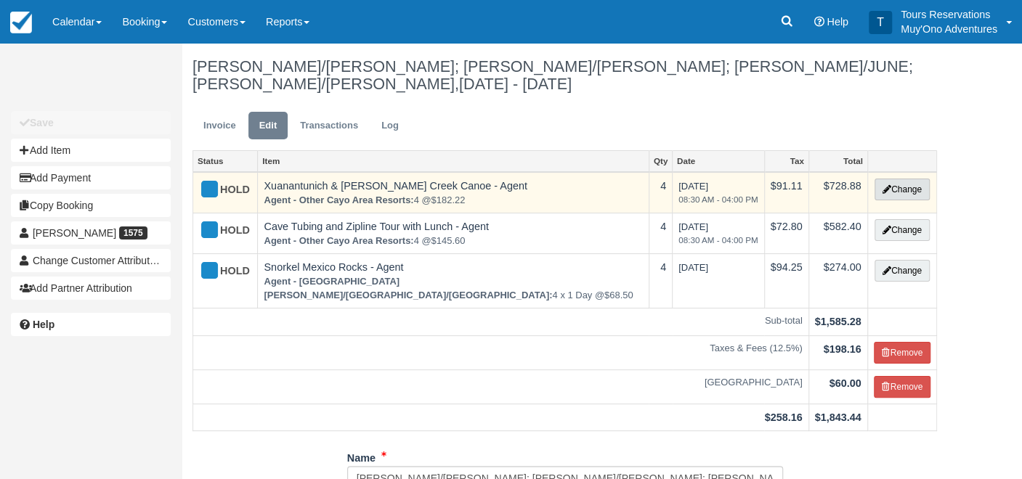
click at [912, 179] on button "Change" at bounding box center [902, 190] width 55 height 22
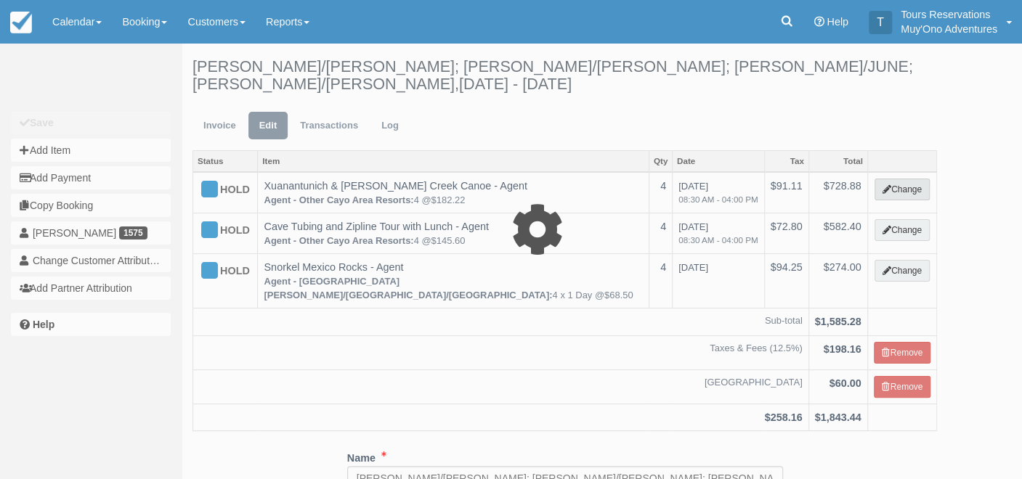
select select "62"
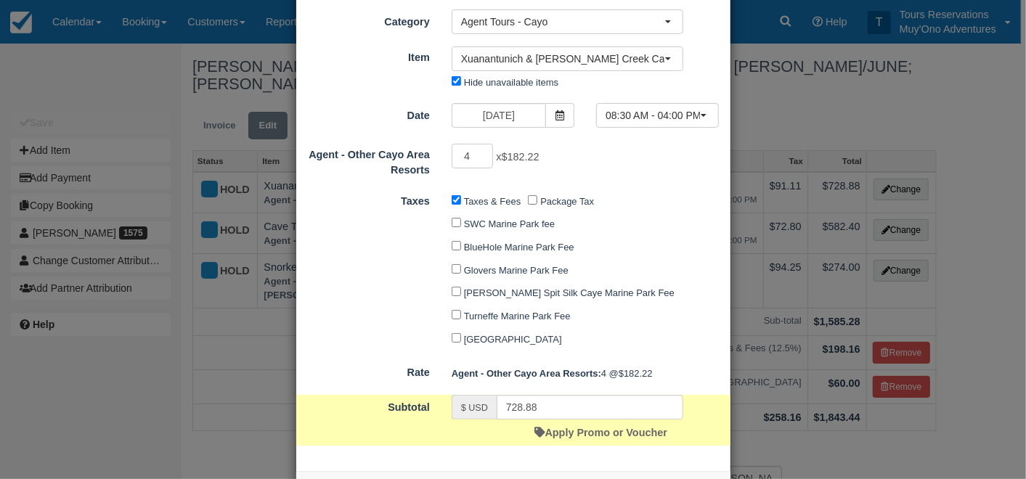
scroll to position [125, 0]
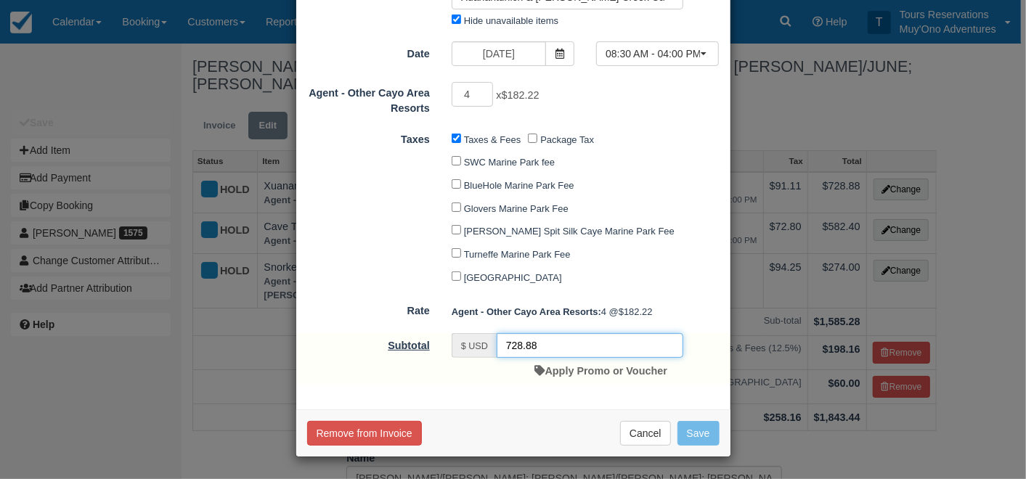
drag, startPoint x: 570, startPoint y: 357, endPoint x: 402, endPoint y: 349, distance: 168.0
click at [402, 349] on div "Subtotal $ USD 728.88 Apply Promo or Voucher" at bounding box center [513, 358] width 434 height 51
type input "569.24"
click at [456, 138] on input "Taxes & Fees" at bounding box center [456, 138] width 9 height 9
click at [688, 430] on button "Save" at bounding box center [699, 433] width 42 height 25
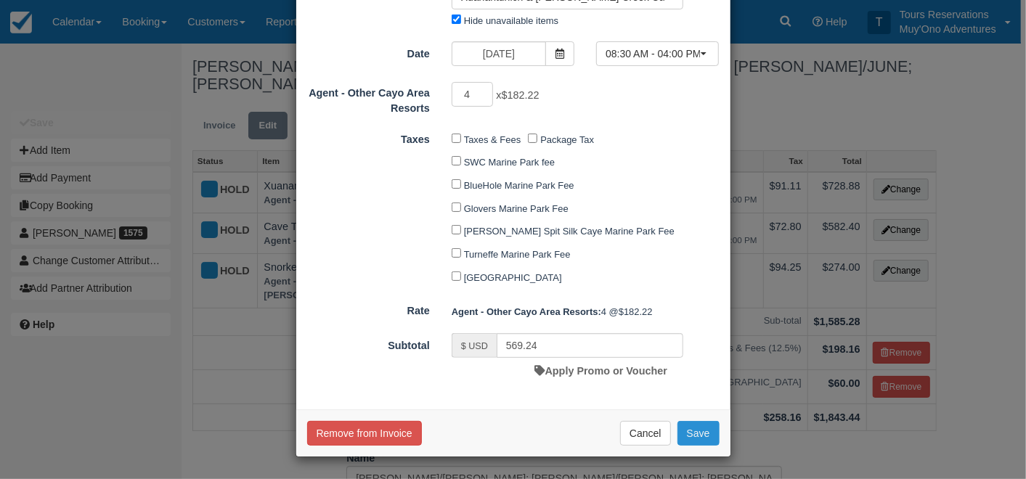
checkbox input "false"
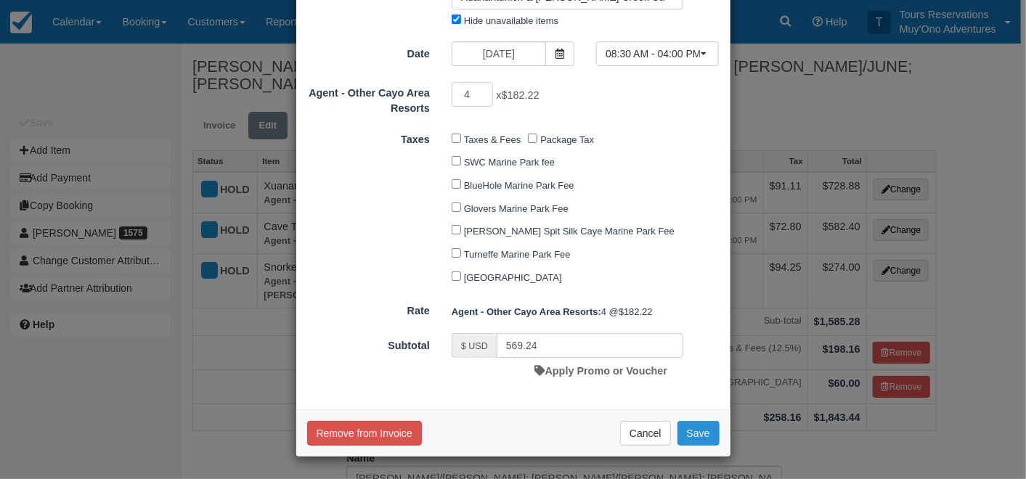
checkbox input "false"
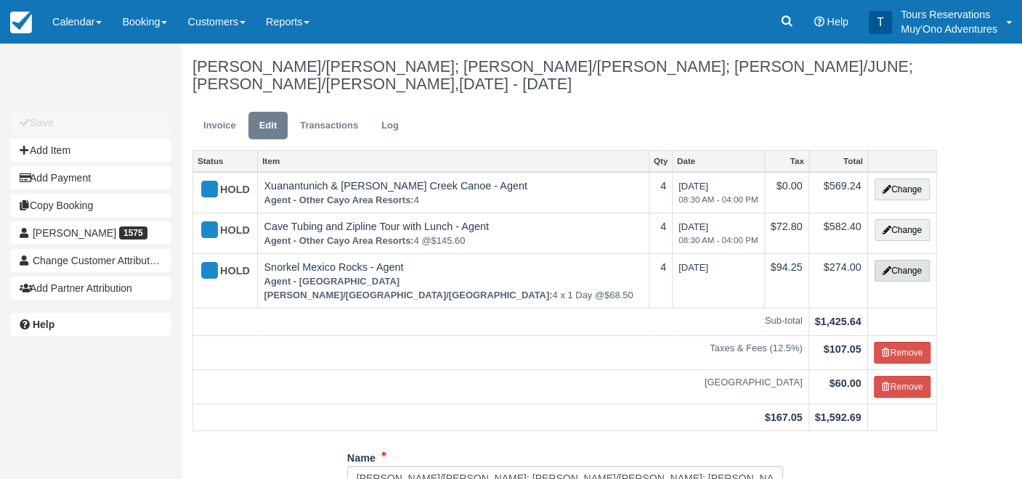
click at [896, 260] on button "Change" at bounding box center [902, 271] width 55 height 22
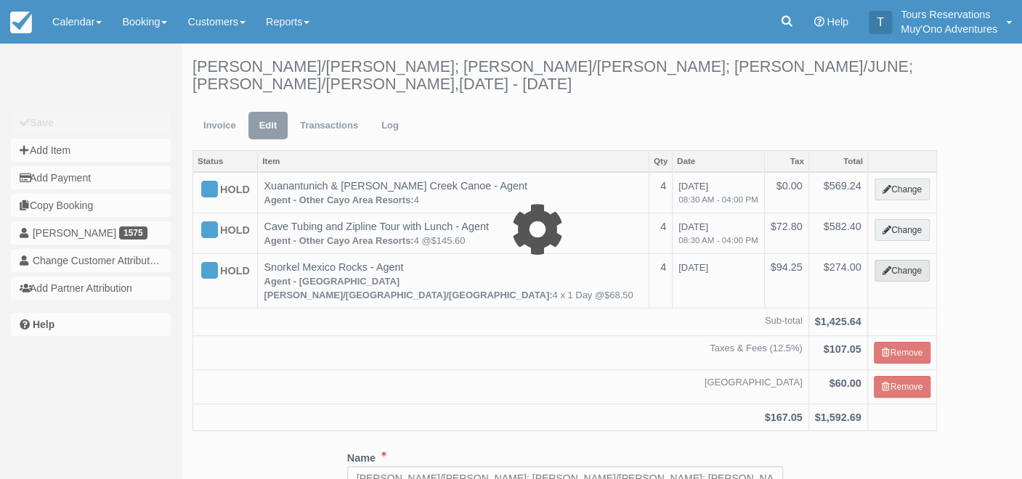
type input "274.00"
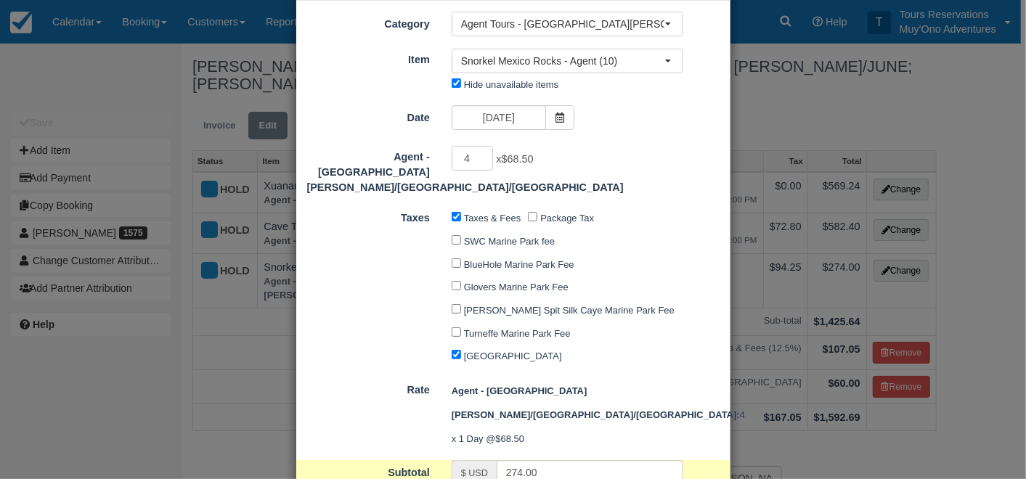
scroll to position [81, 0]
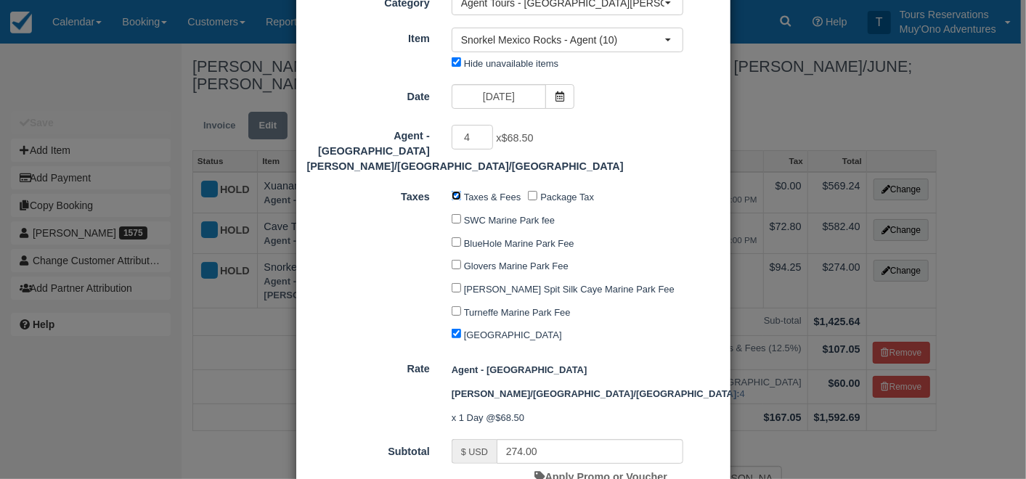
click at [452, 192] on input "Taxes & Fees" at bounding box center [456, 195] width 9 height 9
checkbox input "false"
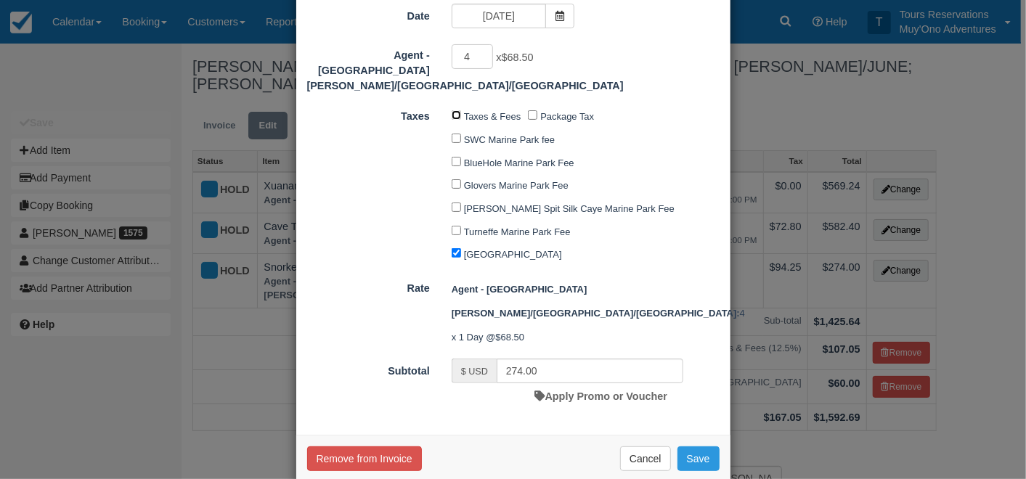
scroll to position [164, 0]
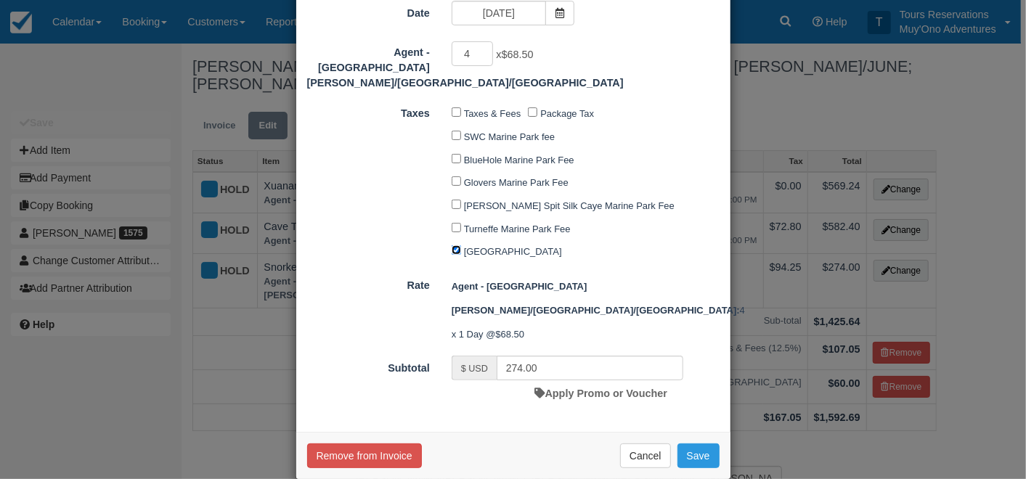
click at [454, 254] on input "[GEOGRAPHIC_DATA]" at bounding box center [456, 250] width 9 height 9
checkbox input "false"
click at [556, 356] on input "274.00" at bounding box center [590, 368] width 187 height 25
drag, startPoint x: 556, startPoint y: 344, endPoint x: 461, endPoint y: 345, distance: 95.9
click at [461, 356] on div "$ USD 274.00" at bounding box center [568, 368] width 232 height 25
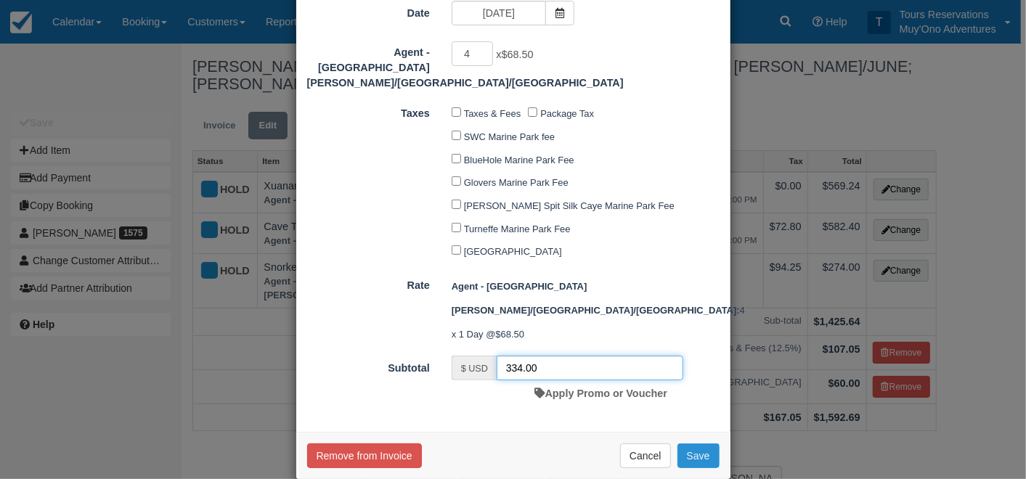
type input "334.00"
click at [691, 444] on button "Save" at bounding box center [699, 456] width 42 height 25
checkbox input "false"
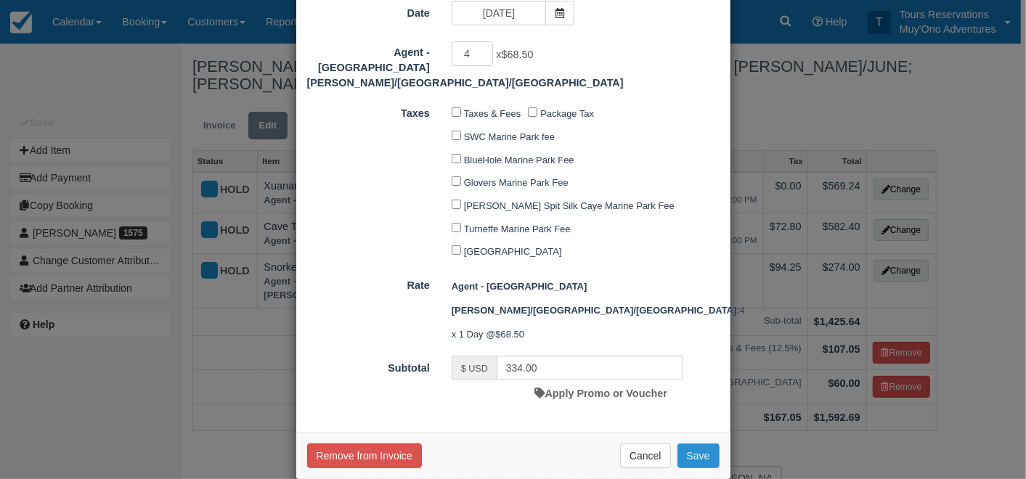
checkbox input "false"
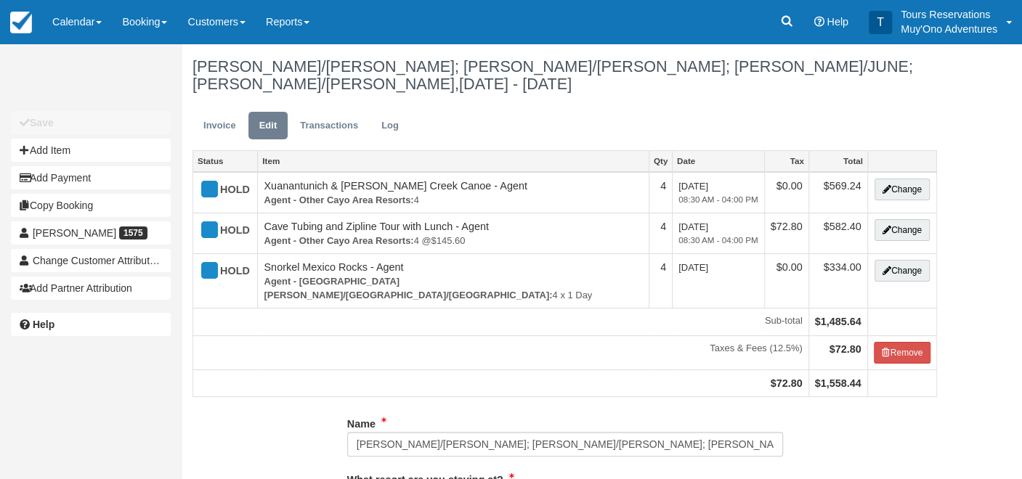
type input "672-4741"
click at [205, 112] on link "Invoice" at bounding box center [220, 126] width 54 height 28
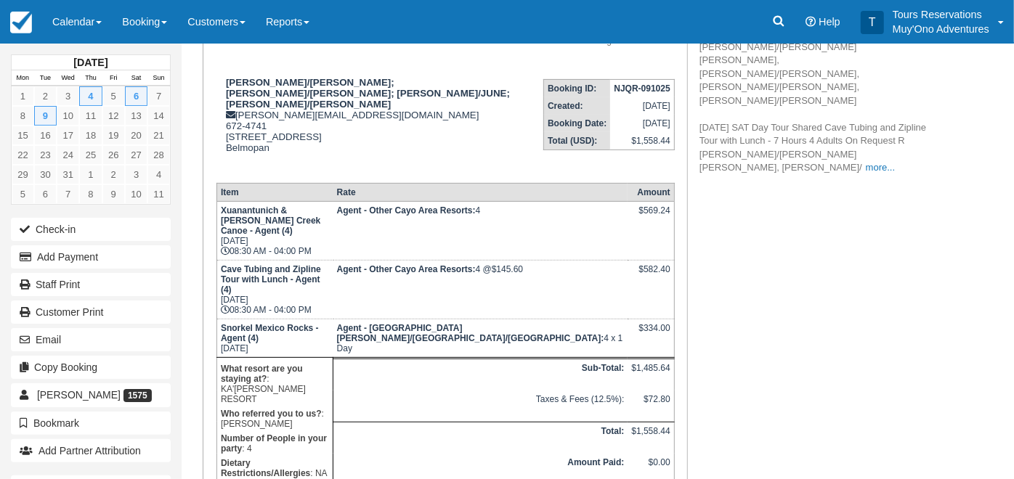
scroll to position [223, 0]
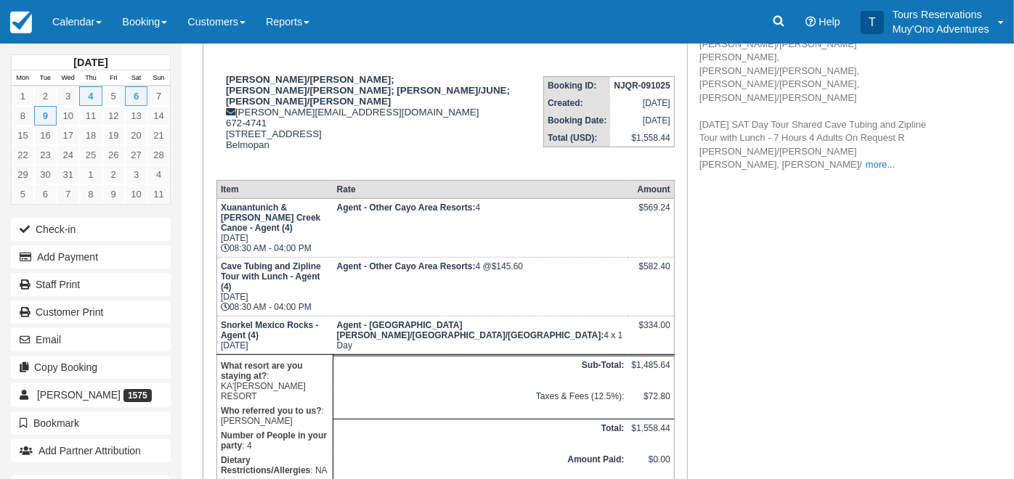
drag, startPoint x: 368, startPoint y: 364, endPoint x: 400, endPoint y: 373, distance: 33.3
copy p "AVANTI 1804168"
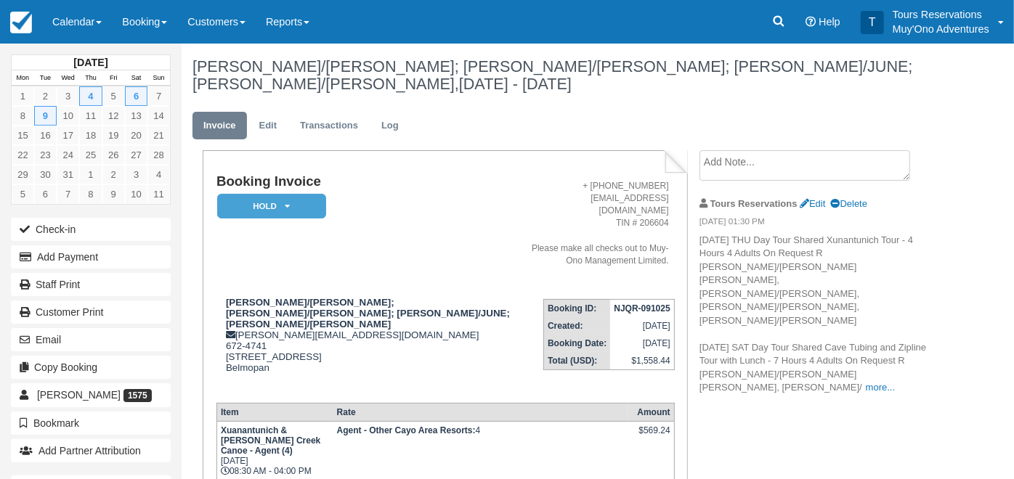
click at [751, 150] on textarea at bounding box center [805, 165] width 211 height 31
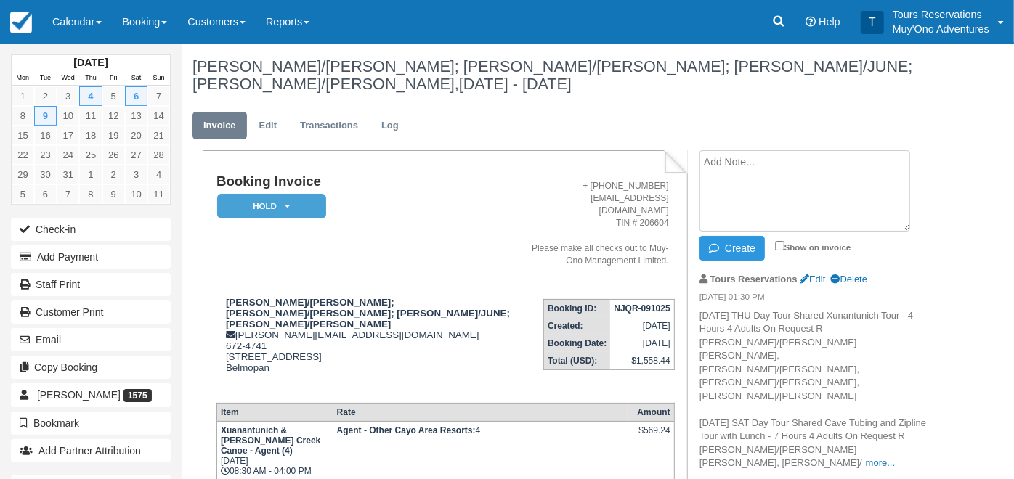
paste textarea "AVANTI 1804168"
type textarea "AVANTI 1804168"
click at [777, 241] on input "Show on invoice" at bounding box center [779, 245] width 9 height 9
checkbox input "true"
click at [748, 236] on button "Create" at bounding box center [732, 248] width 65 height 25
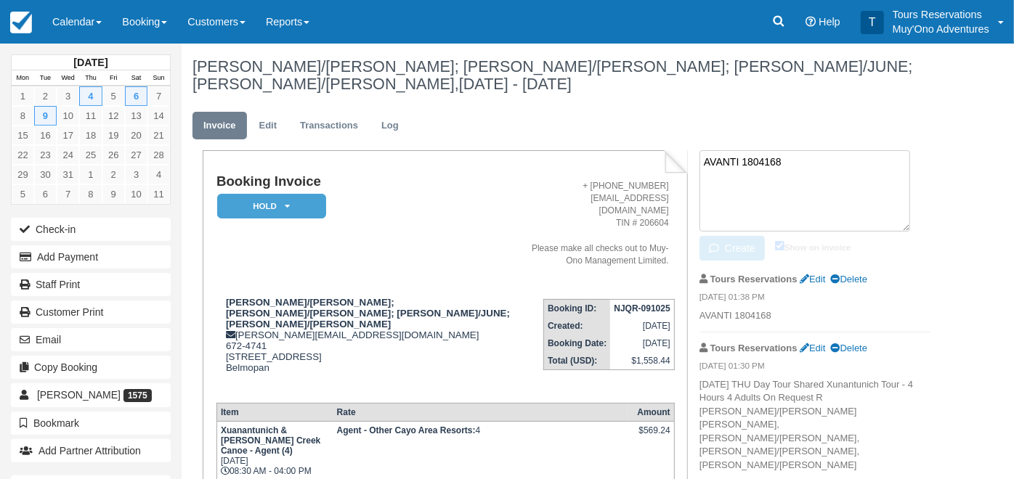
click at [745, 150] on textarea "AVANTI 1804168" at bounding box center [805, 190] width 211 height 81
paste textarea "Tour Company: Authentic Travel Service Date: [DATE] Booking No: 1804168 Tour Na…"
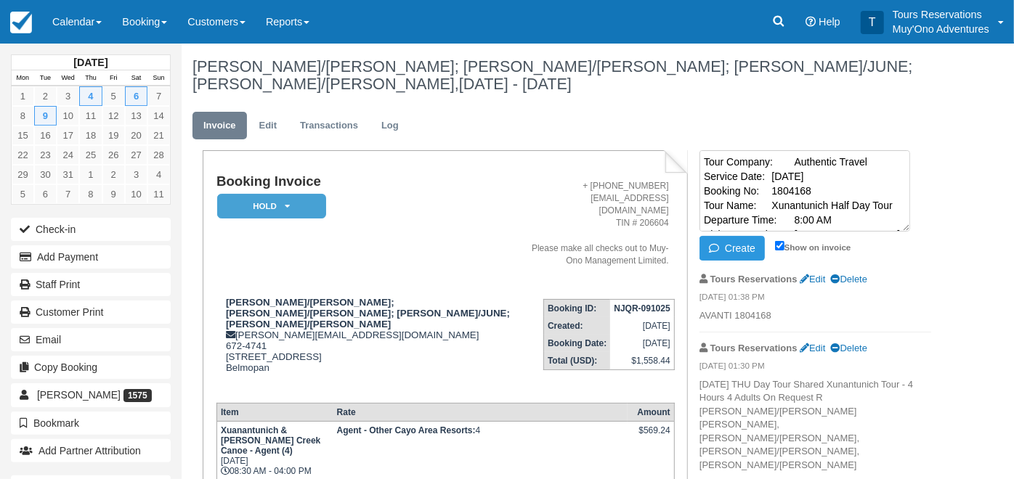
scroll to position [82, 0]
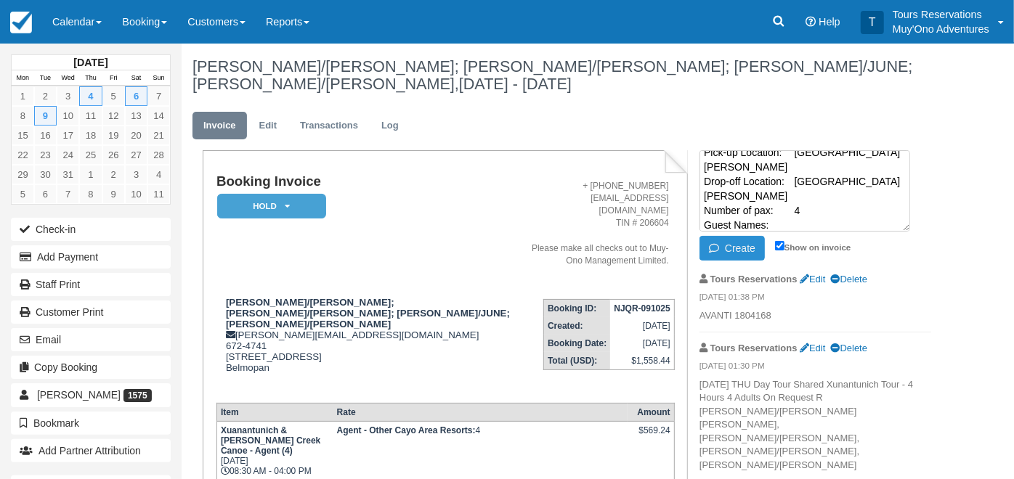
type textarea "Tour Company: Authentic Travel Service Date: [DATE] Booking No: 1804168 Tour Na…"
click at [730, 236] on button "Create" at bounding box center [732, 248] width 65 height 25
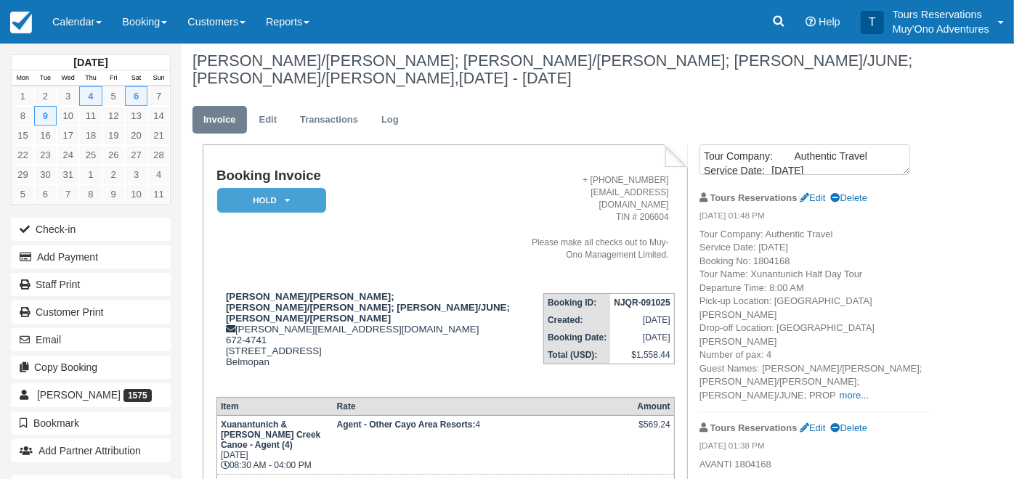
scroll to position [0, 0]
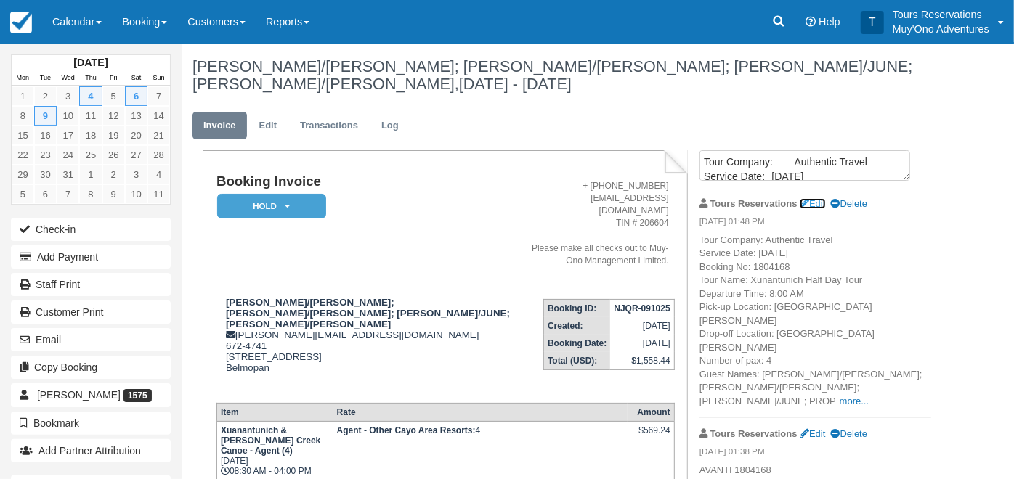
click at [822, 198] on link "Edit" at bounding box center [812, 203] width 25 height 11
checkbox input "false"
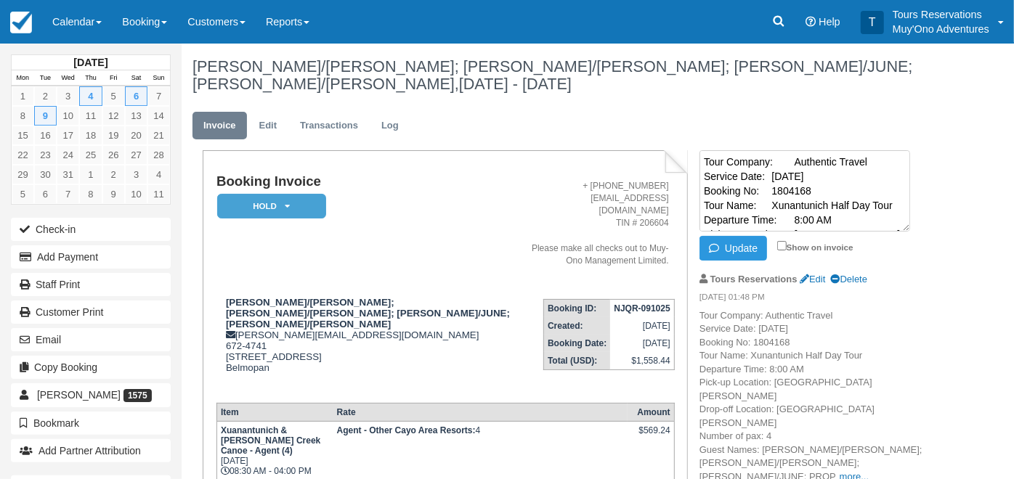
click at [720, 150] on textarea "Tour Company: Authentic Travel Service Date: [DATE] Booking No: 1804168 Tour Na…" at bounding box center [805, 190] width 211 height 81
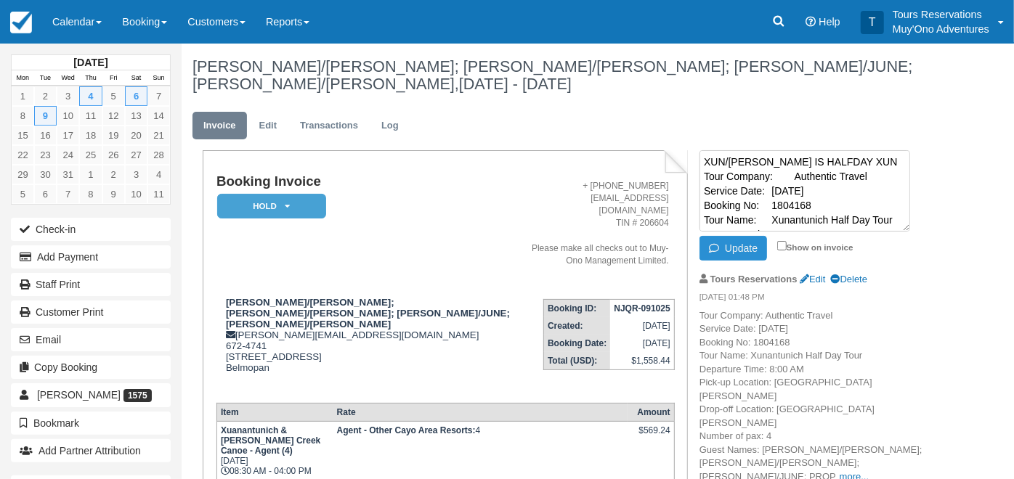
type textarea "XUN/[PERSON_NAME] IS HALFDAY XUN Tour Company: Authentic Travel Service Date: […"
click at [729, 236] on button "Update" at bounding box center [734, 248] width 68 height 25
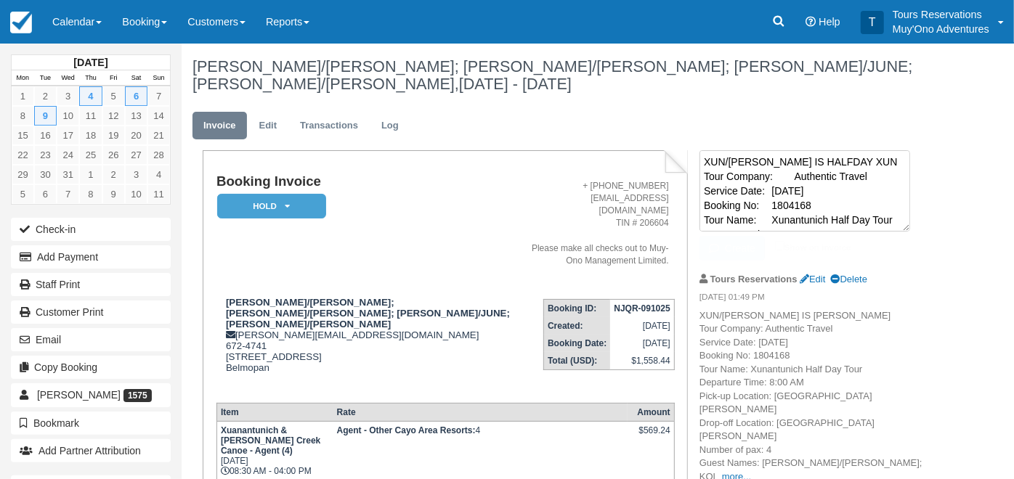
click at [727, 150] on textarea "XUN/[PERSON_NAME] IS HALFDAY XUN Tour Company: Authentic Travel Service Date: […" at bounding box center [805, 190] width 211 height 81
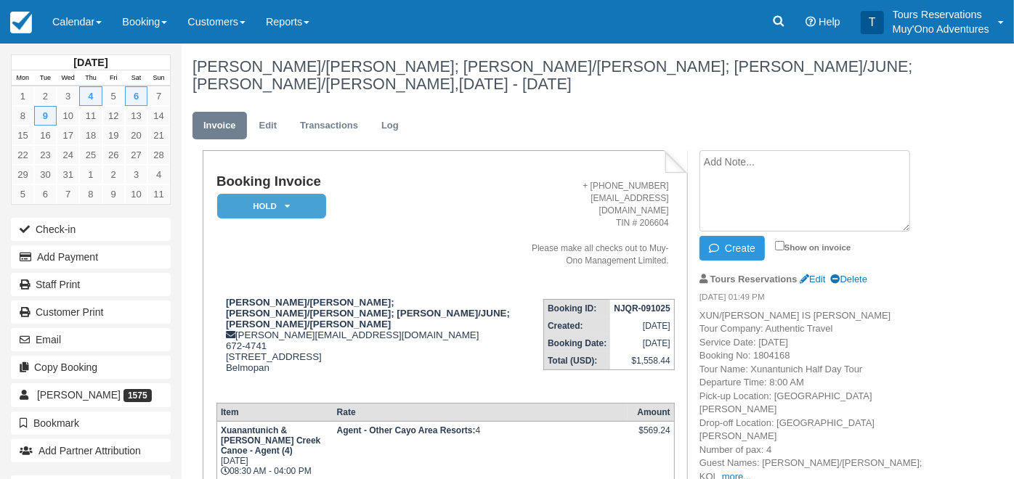
paste textarea "Tour Company: Authentic Travel Service Date: [DATE] Booking No: 1804168 Tour Na…"
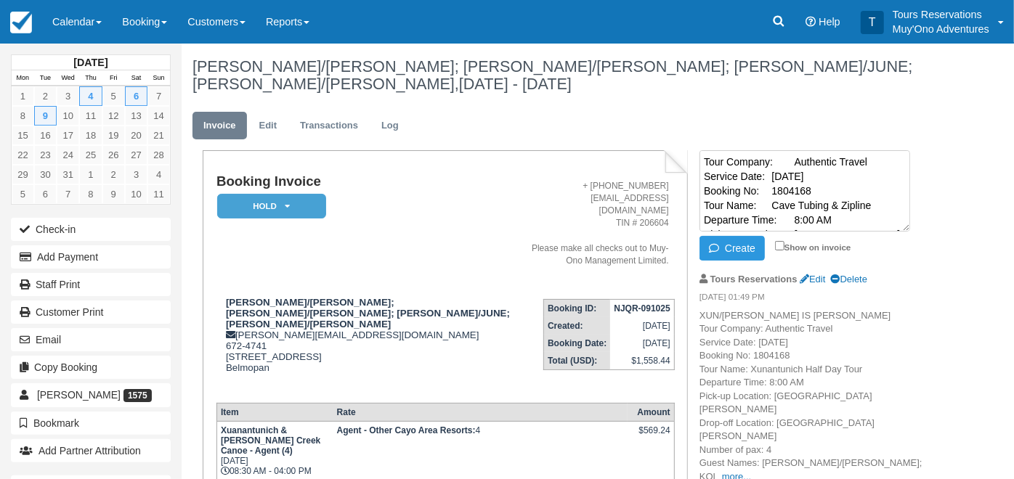
scroll to position [82, 0]
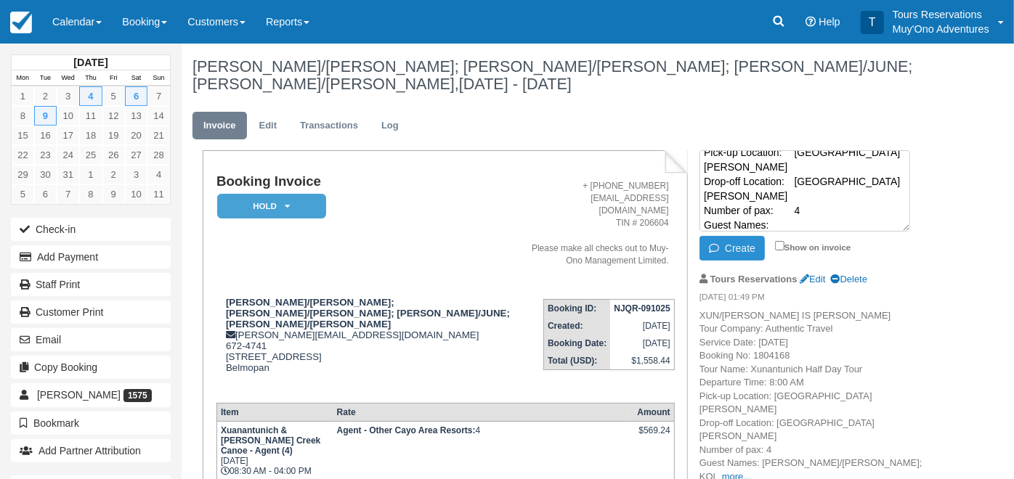
type textarea "Tour Company: Authentic Travel Service Date: [DATE] Booking No: 1804168 Tour Na…"
click at [732, 236] on button "Create" at bounding box center [732, 248] width 65 height 25
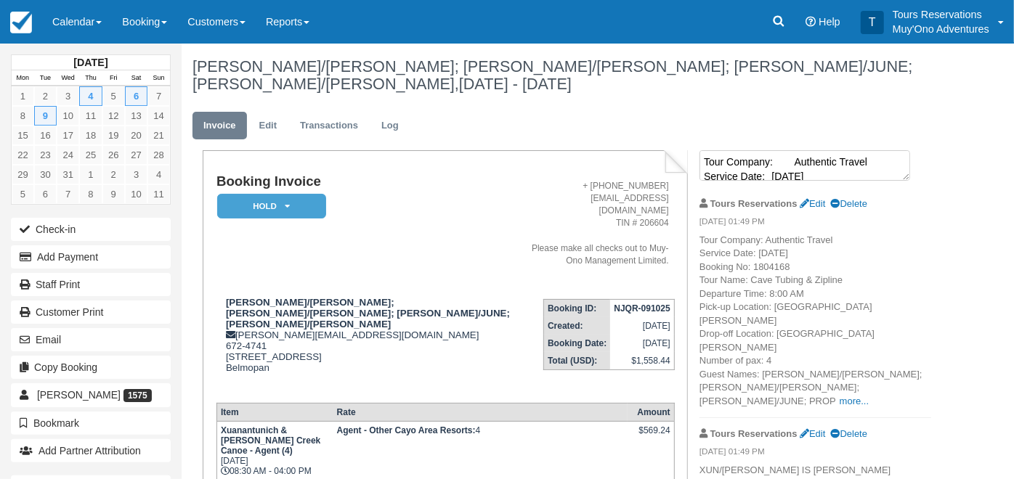
click at [742, 150] on textarea "Tour Company: Authentic Travel Service Date: [DATE] Booking No: 1804168 Tour Na…" at bounding box center [805, 165] width 211 height 31
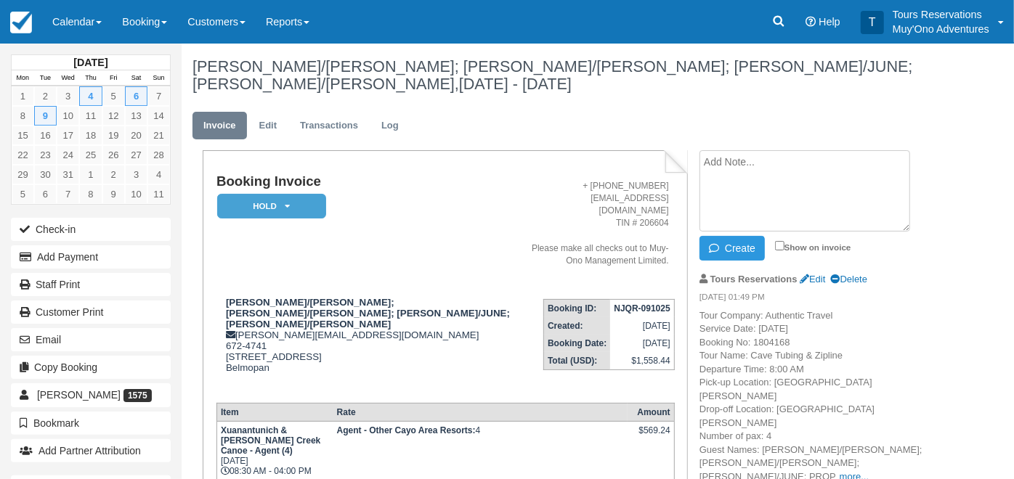
paste textarea "Tour Company: Ambergirs Divers Service Date: [DATE] Booking No: 1804168 Tour Na…"
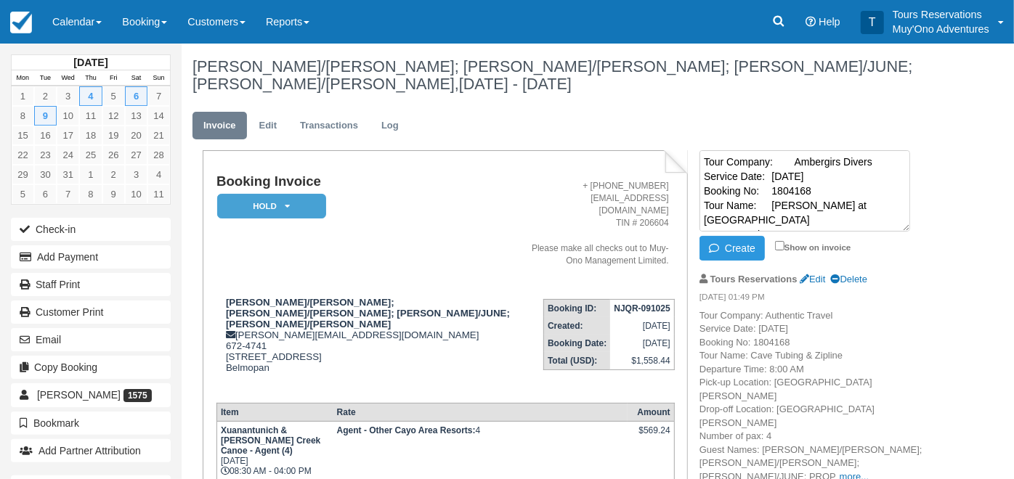
scroll to position [82, 0]
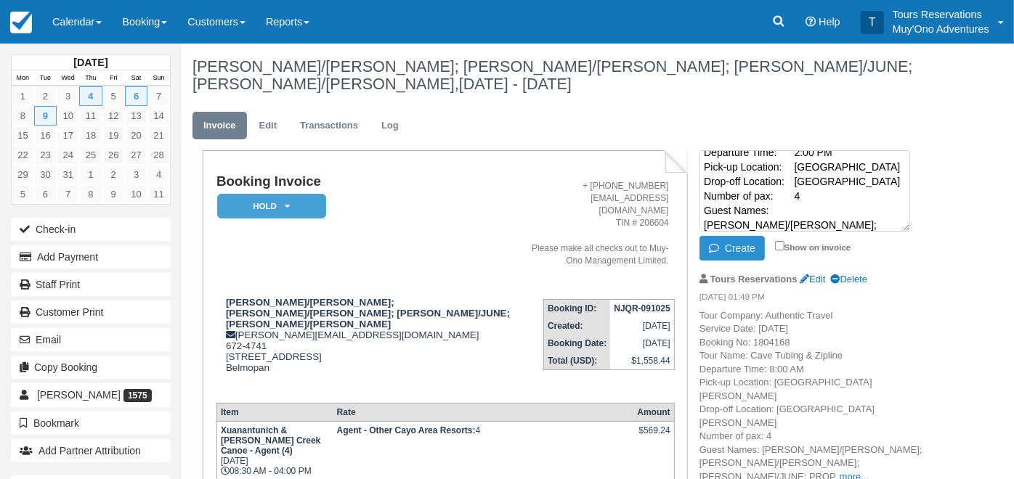
type textarea "Tour Company: Ambergirs Divers Service Date: [DATE] Booking No: 1804168 Tour Na…"
click at [716, 243] on icon "button" at bounding box center [717, 248] width 16 height 10
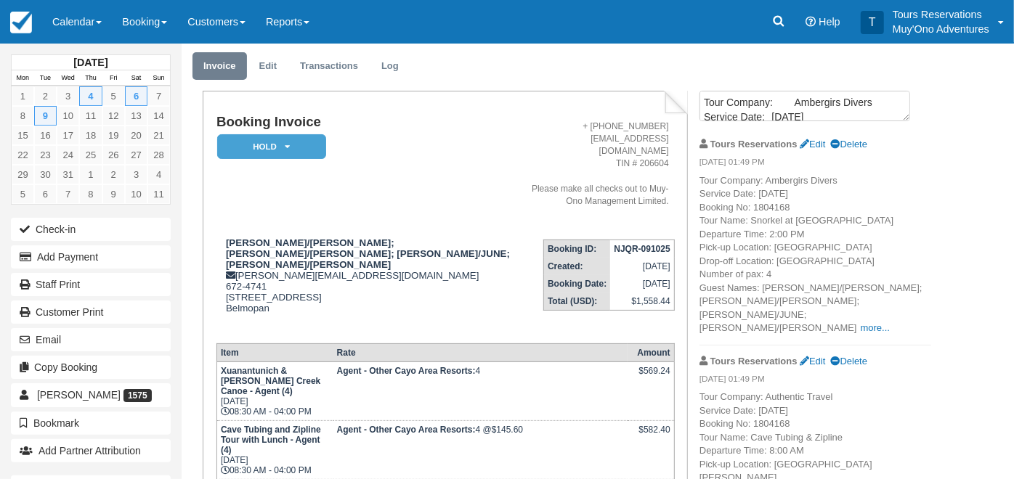
scroll to position [81, 0]
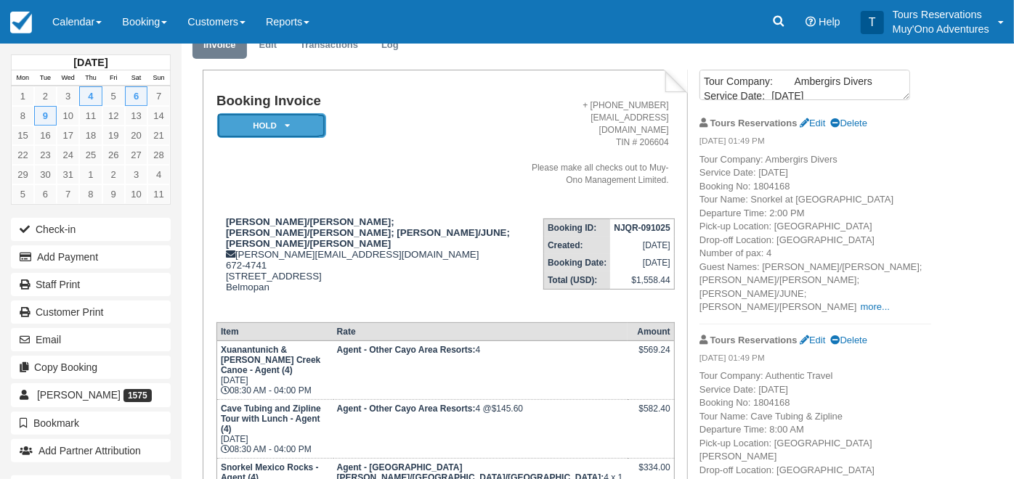
click at [272, 113] on em "HOLD" at bounding box center [271, 125] width 109 height 25
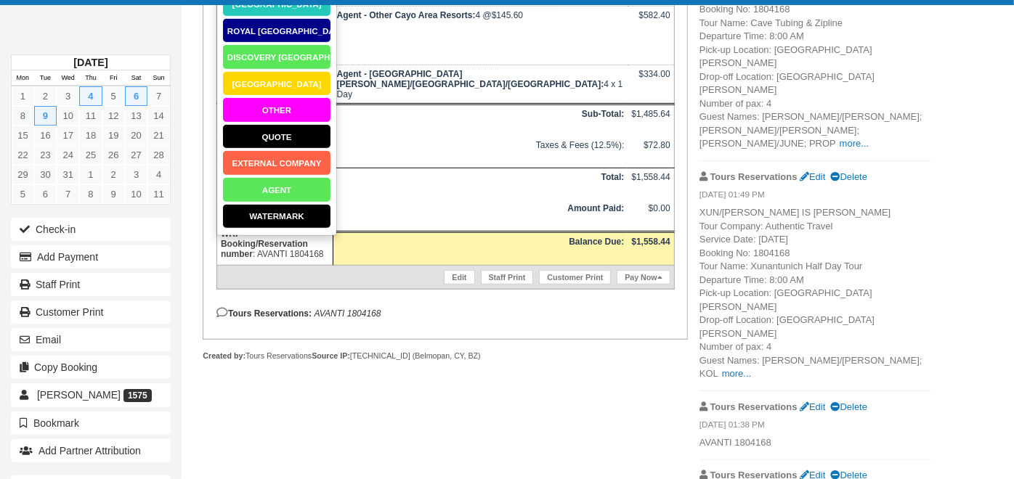
scroll to position [506, 0]
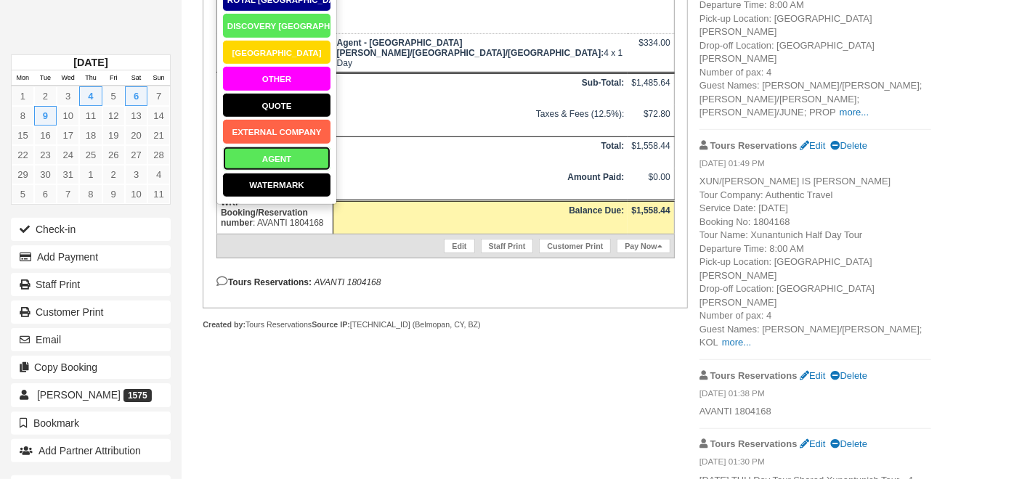
click at [282, 146] on link "AGENT" at bounding box center [276, 158] width 109 height 25
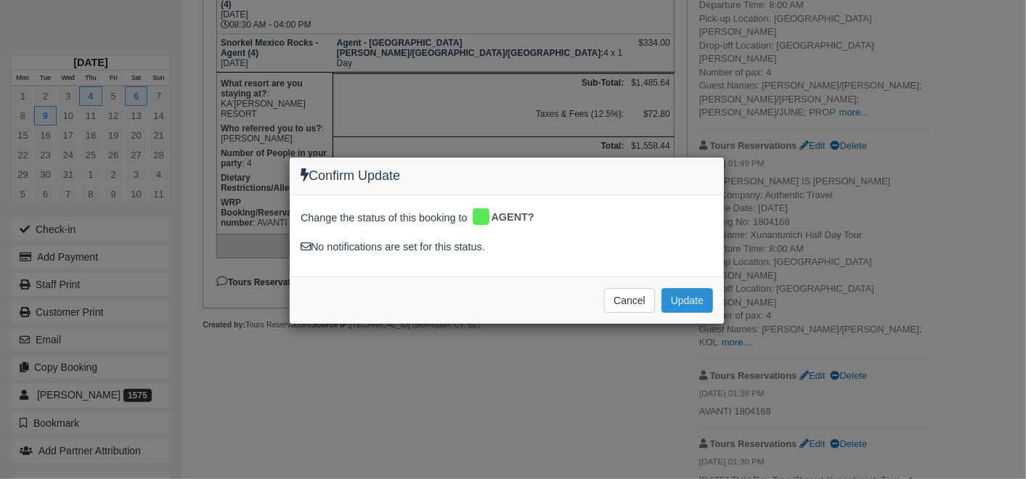
click at [689, 302] on button "Update" at bounding box center [688, 300] width 52 height 25
